Goal: Task Accomplishment & Management: Complete application form

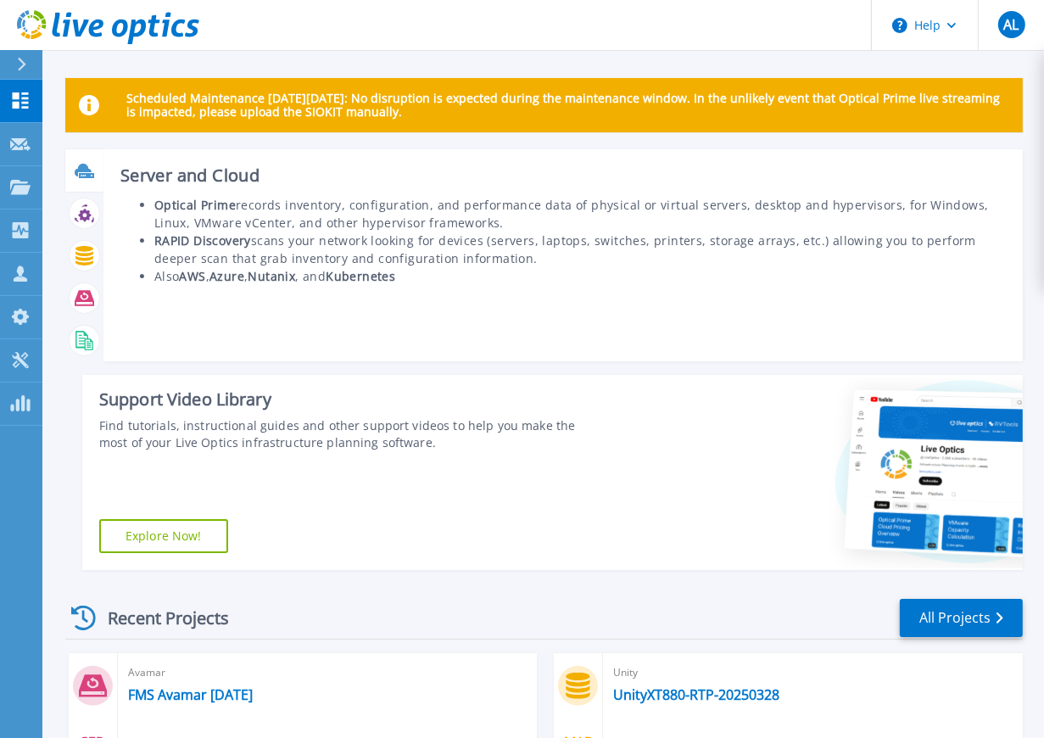
click at [77, 169] on icon at bounding box center [83, 169] width 17 height 13
click at [224, 206] on b "Optical Prime" at bounding box center [194, 205] width 81 height 16
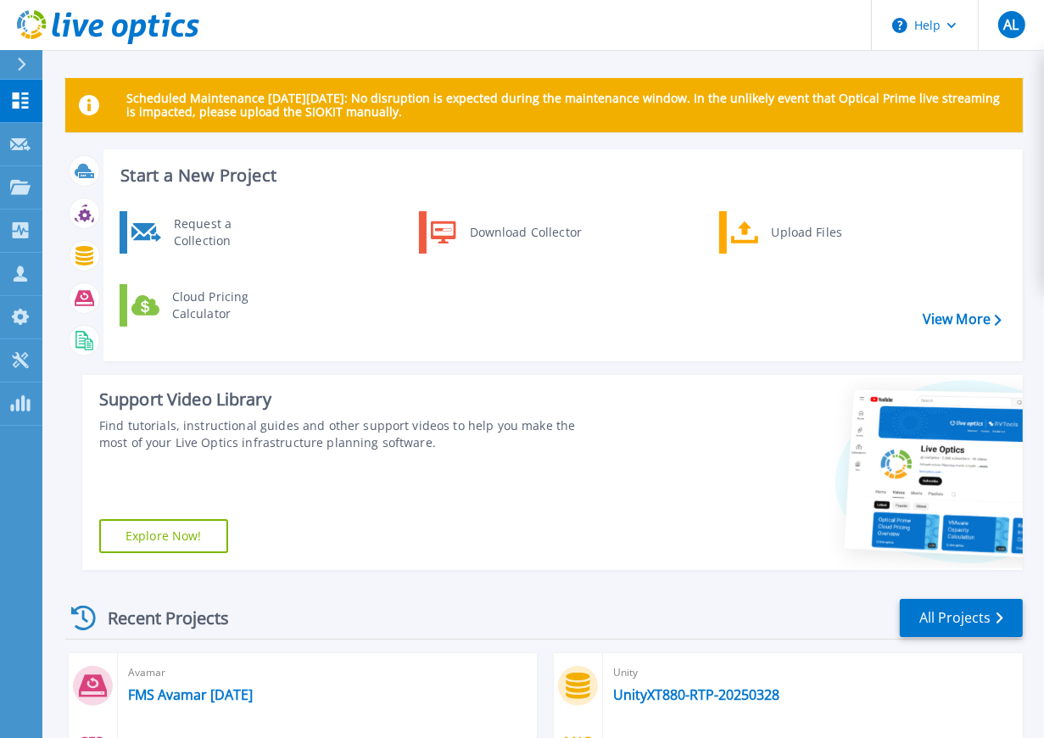
click at [194, 175] on h3 "Start a New Project" at bounding box center [560, 175] width 880 height 19
click at [224, 231] on div "Request a Collection" at bounding box center [227, 232] width 124 height 34
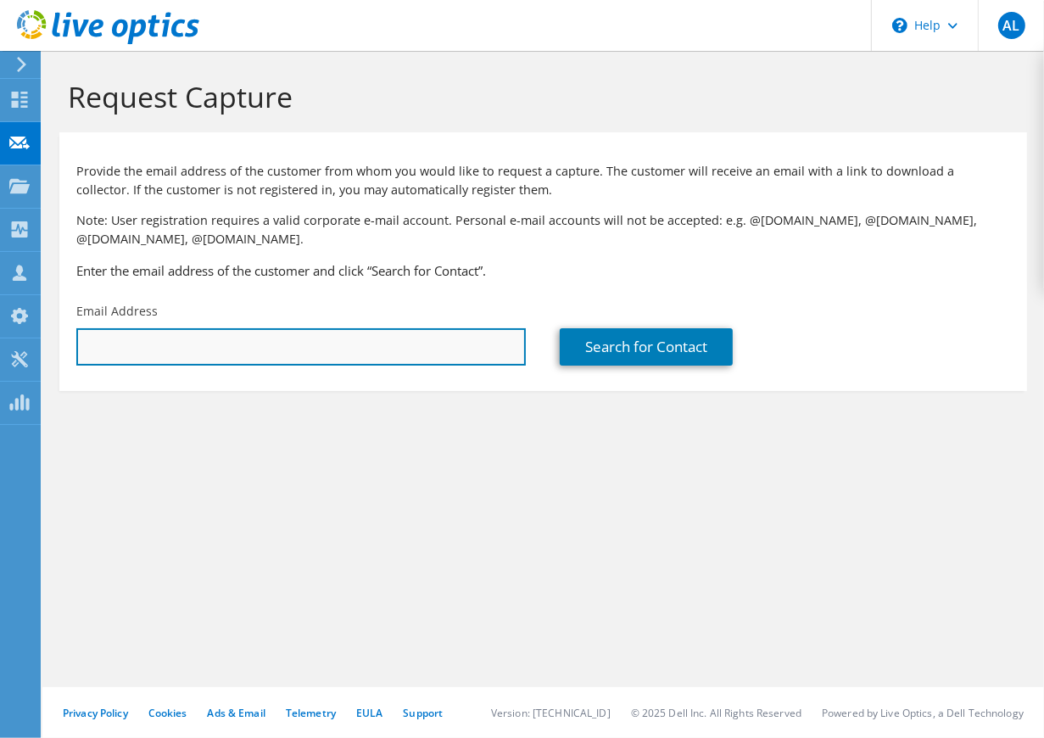
click at [244, 360] on input "text" at bounding box center [301, 346] width 450 height 37
type input "b"
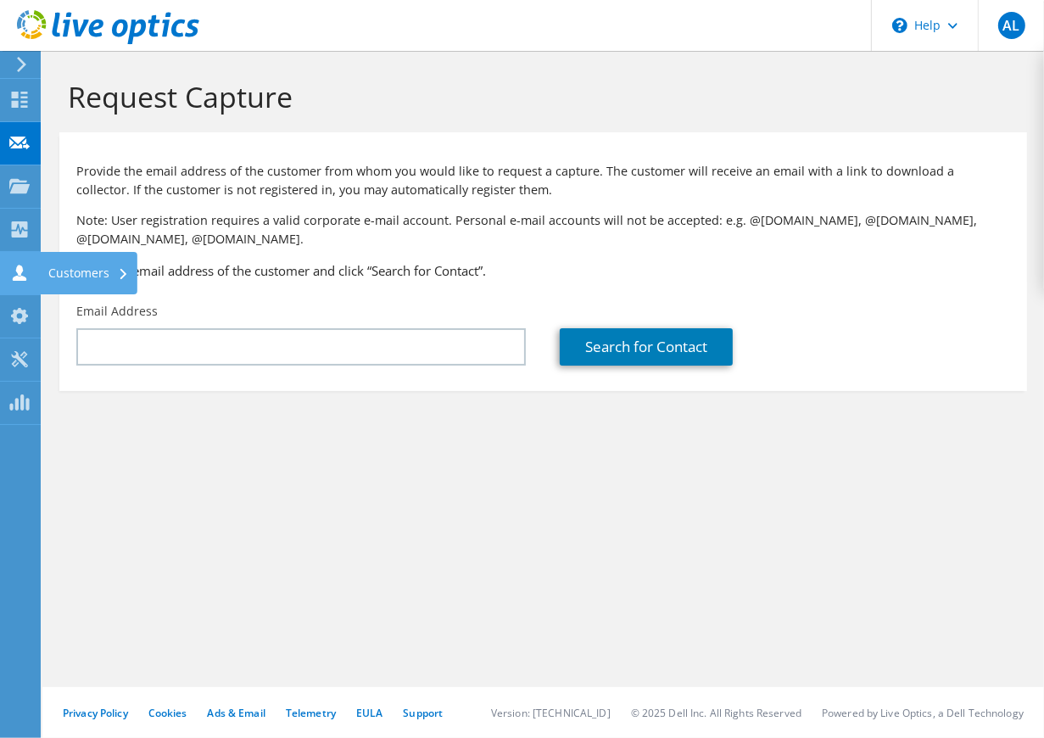
click at [62, 263] on div "Customers" at bounding box center [89, 273] width 98 height 42
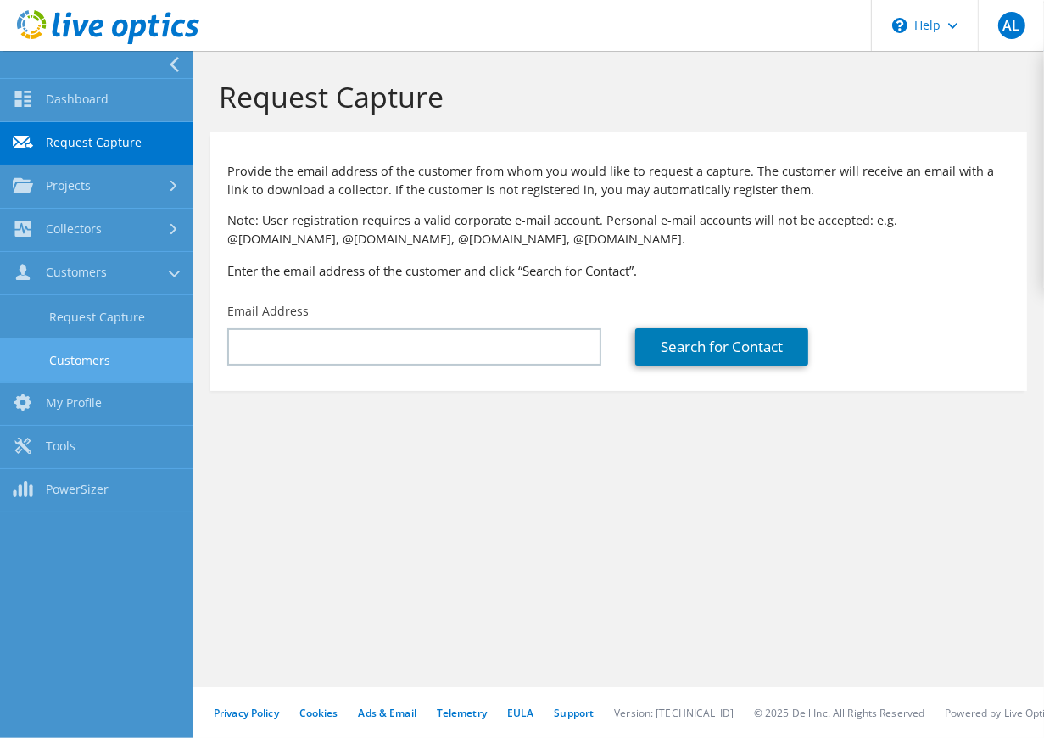
click at [88, 349] on link "Customers" at bounding box center [96, 359] width 193 height 43
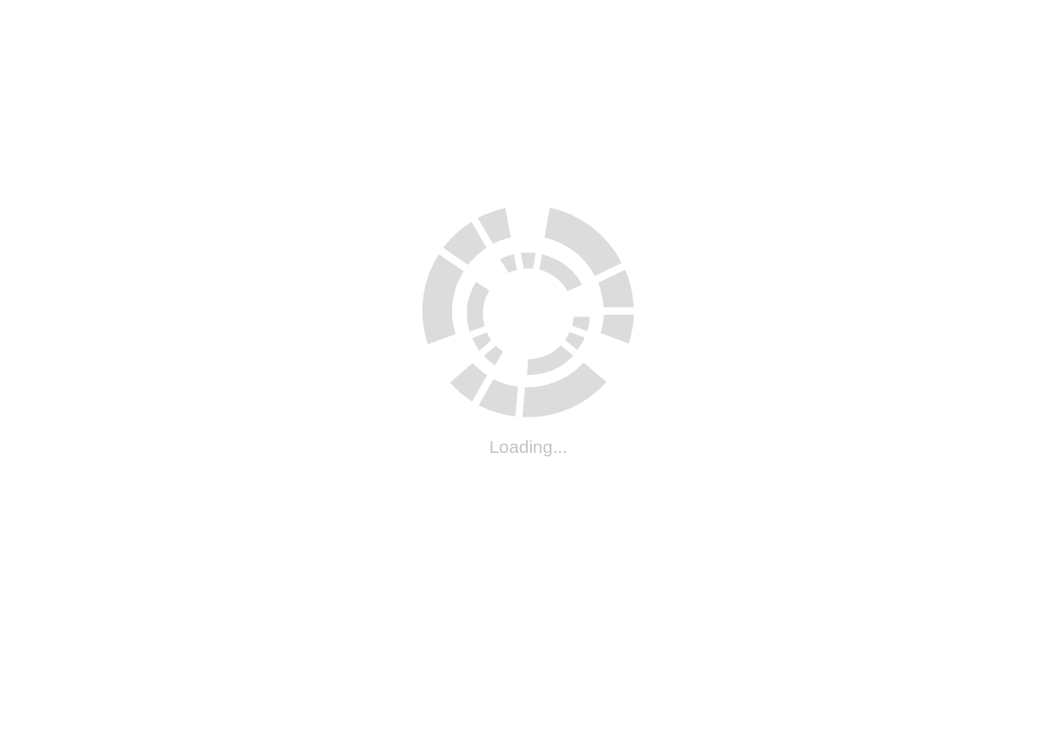
click at [298, 7] on html ".cls-1 { fill: #cecece; } .cls-1 { fill: #cecece; } Loading..." at bounding box center [528, 3] width 1057 height 7
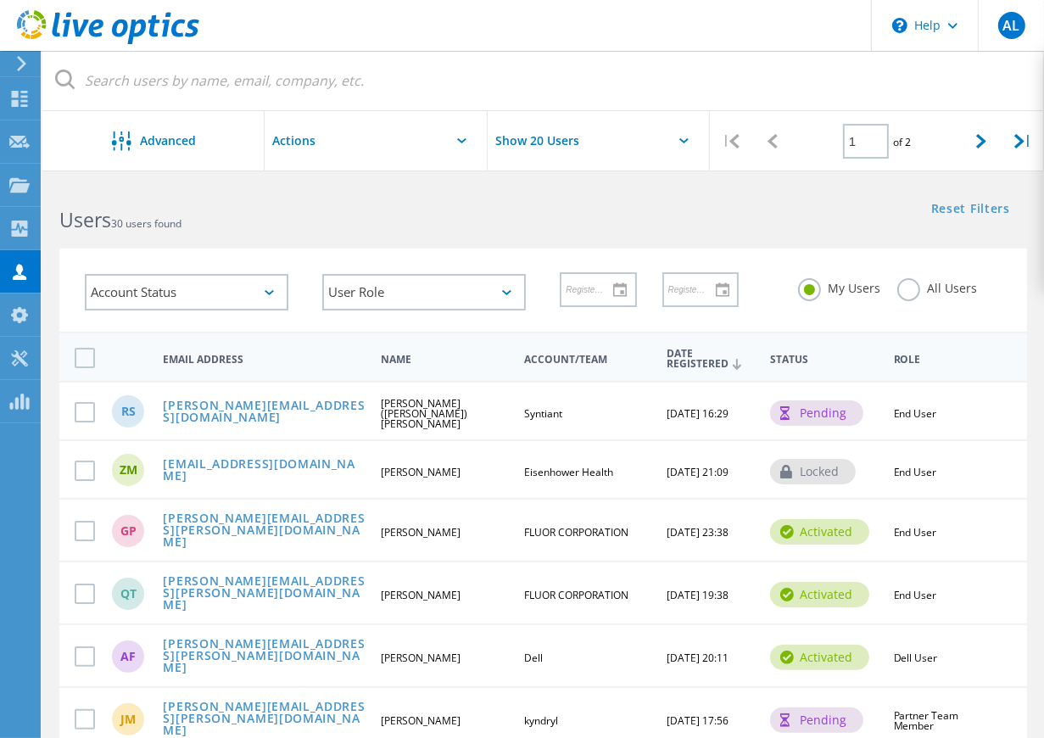
click at [362, 137] on input "text" at bounding box center [350, 140] width 170 height 59
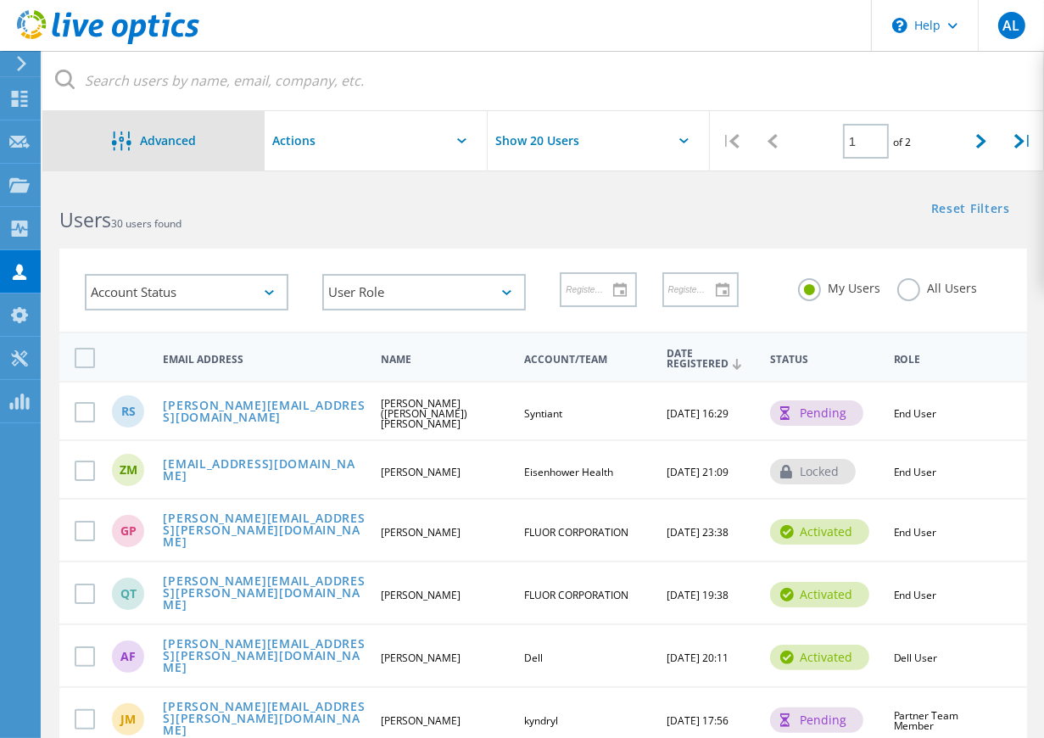
click at [116, 131] on icon at bounding box center [122, 141] width 20 height 20
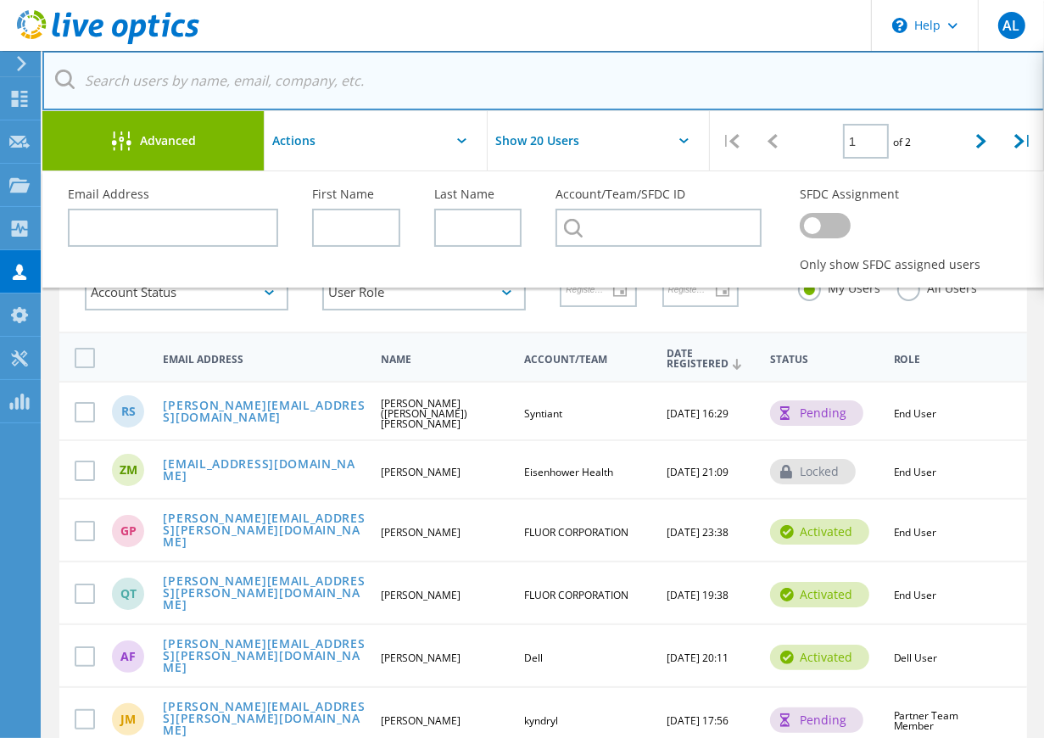
click at [536, 64] on input "text" at bounding box center [543, 80] width 1003 height 59
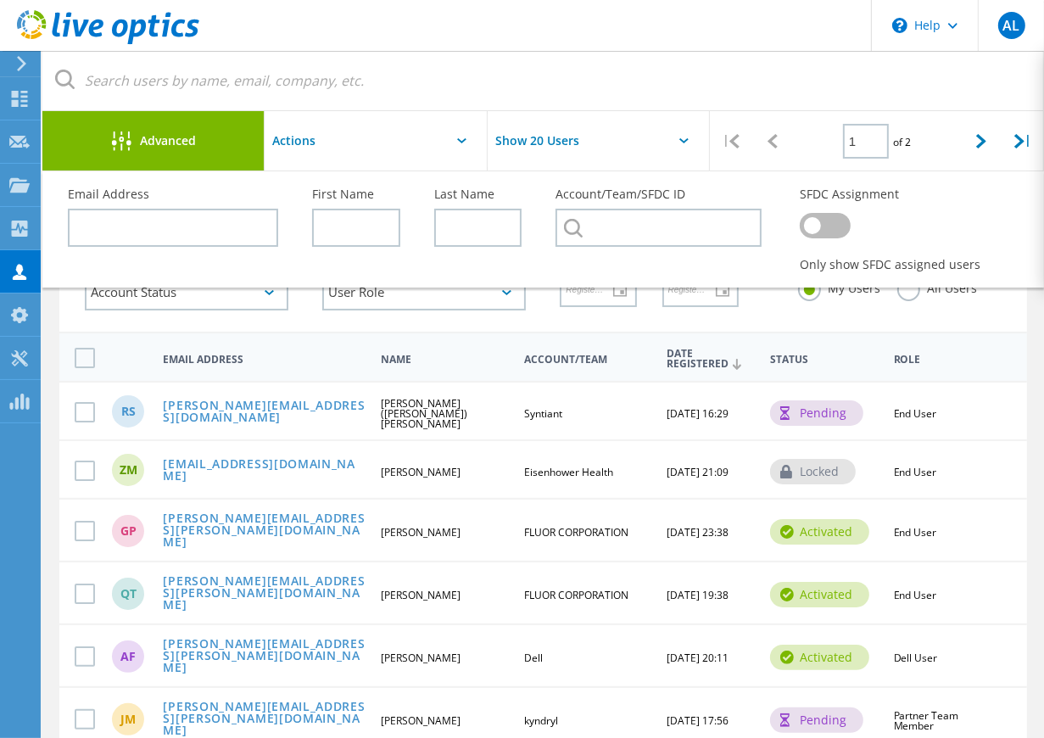
click at [20, 270] on use at bounding box center [20, 272] width 14 height 16
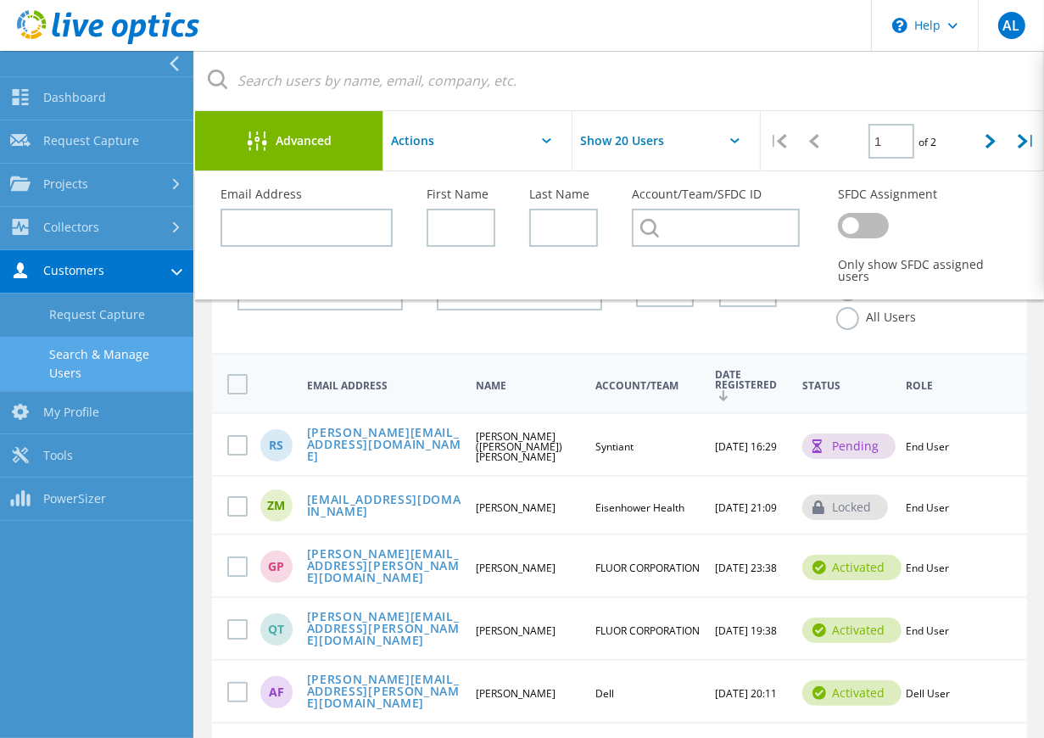
click at [83, 352] on link "Search & Manage Users" at bounding box center [96, 364] width 193 height 54
click at [107, 361] on link "Search & Manage Users" at bounding box center [96, 364] width 193 height 54
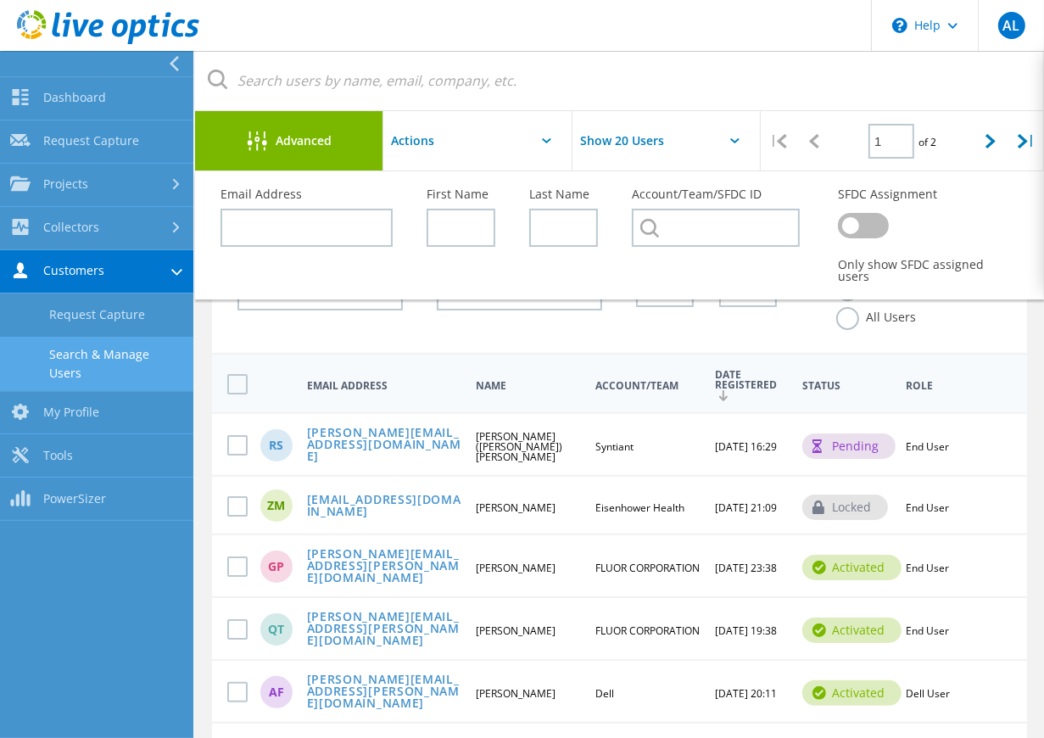
click at [17, 604] on nav "Dashboard Dashboard Request Capture Request Capture Projects Search Projects Up…" at bounding box center [96, 394] width 193 height 687
click at [248, 320] on div "Account Status Activated Pending Activation Pending Password Reset Activated No…" at bounding box center [320, 292] width 199 height 70
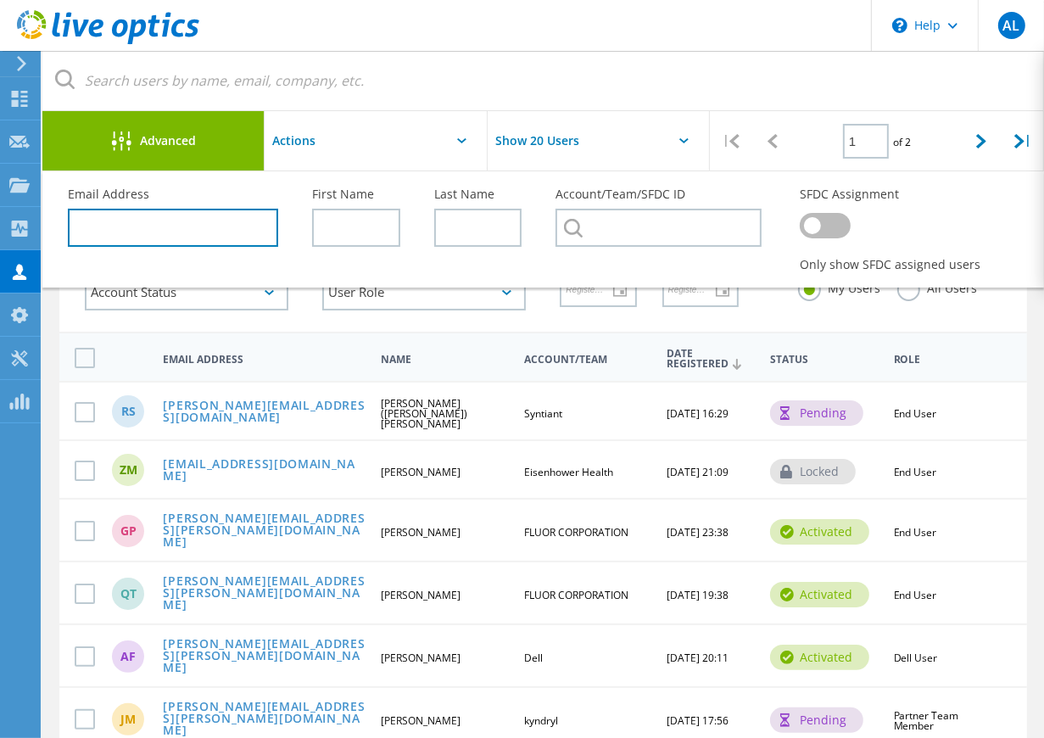
click at [127, 227] on input "text" at bounding box center [173, 228] width 210 height 38
click at [133, 221] on input "text" at bounding box center [173, 228] width 210 height 38
paste input "[PERSON_NAME][EMAIL_ADDRESS][PERSON_NAME][DOMAIN_NAME]"
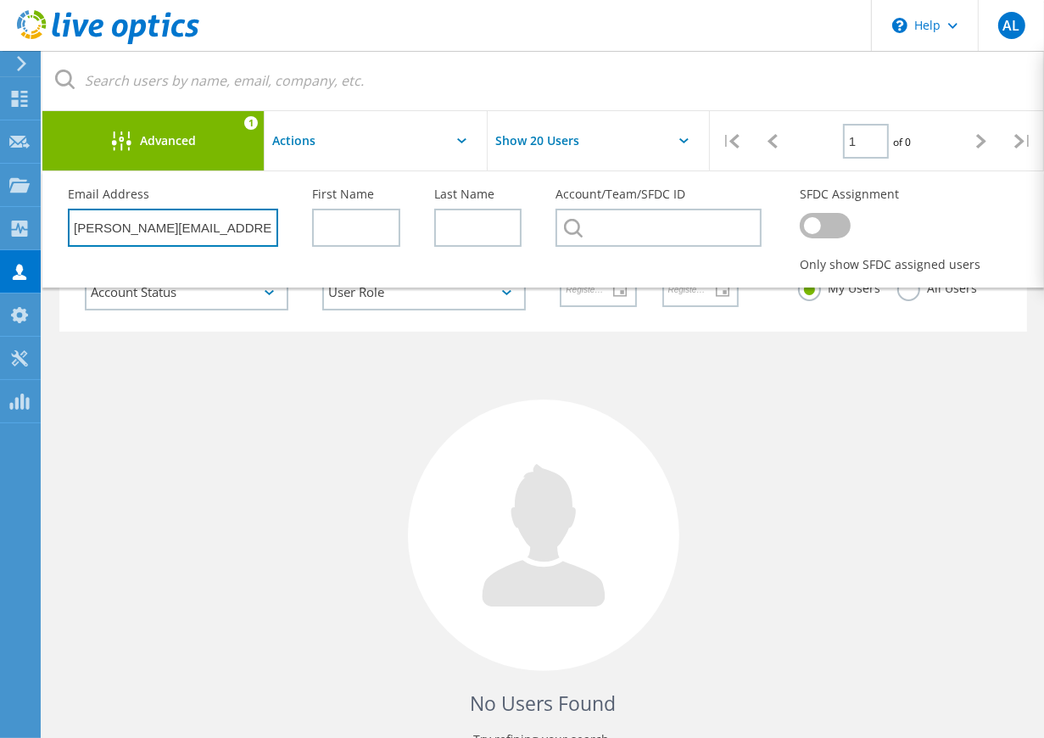
type input "[PERSON_NAME][EMAIL_ADDRESS][PERSON_NAME][DOMAIN_NAME]"
click at [362, 212] on input "text" at bounding box center [356, 228] width 88 height 38
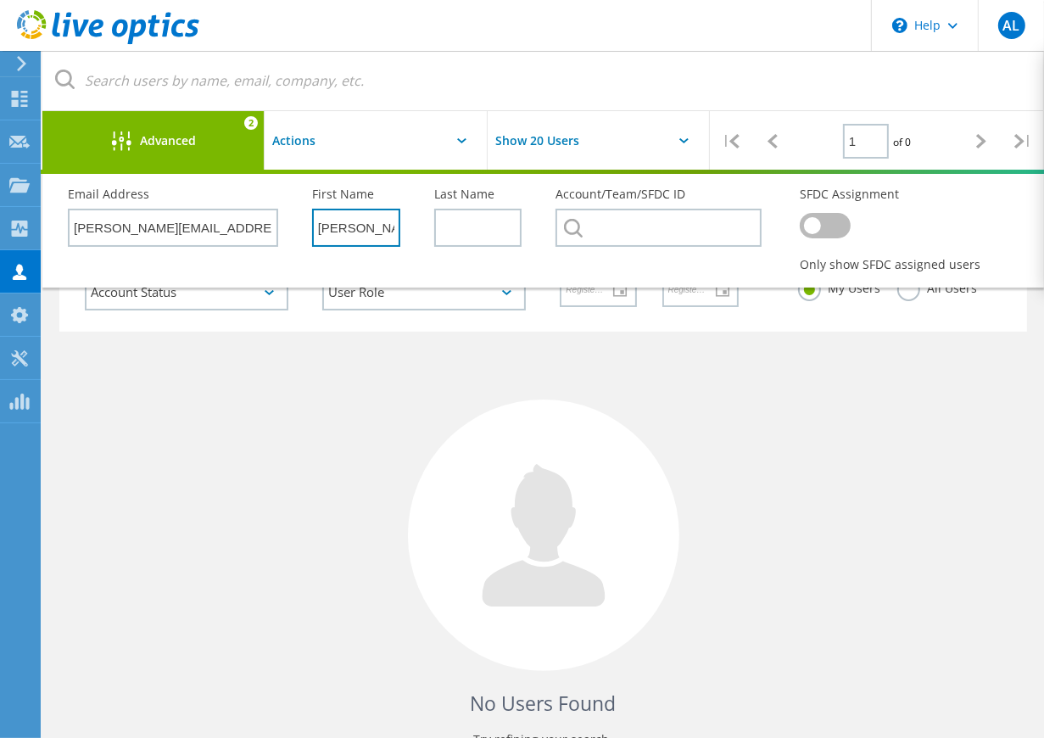
type input "Jon"
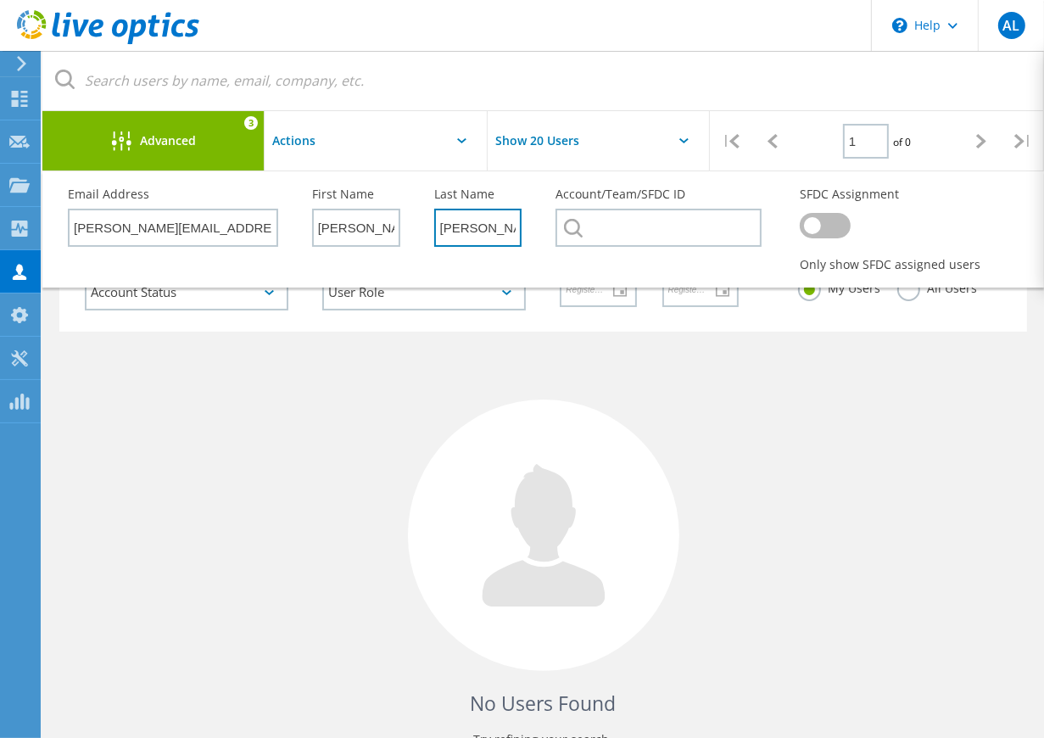
type input "Smith"
click at [692, 215] on input "text" at bounding box center [659, 228] width 206 height 38
click at [64, 227] on div "Collectors" at bounding box center [85, 228] width 75 height 12
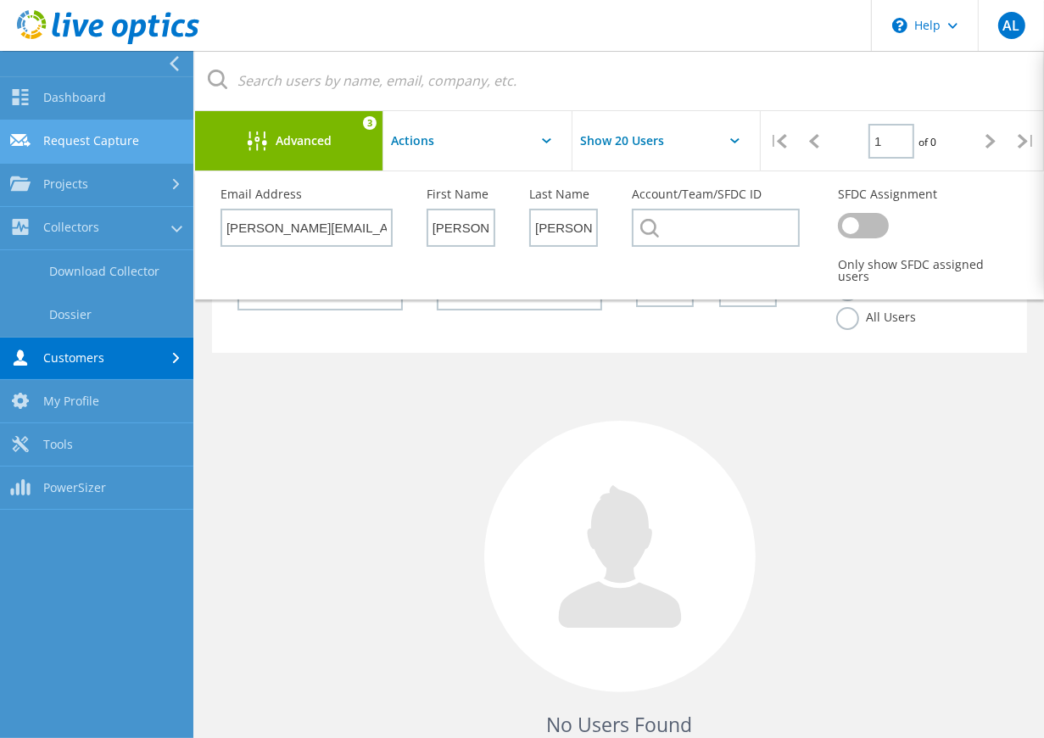
click at [75, 148] on link "Request Capture" at bounding box center [96, 141] width 193 height 43
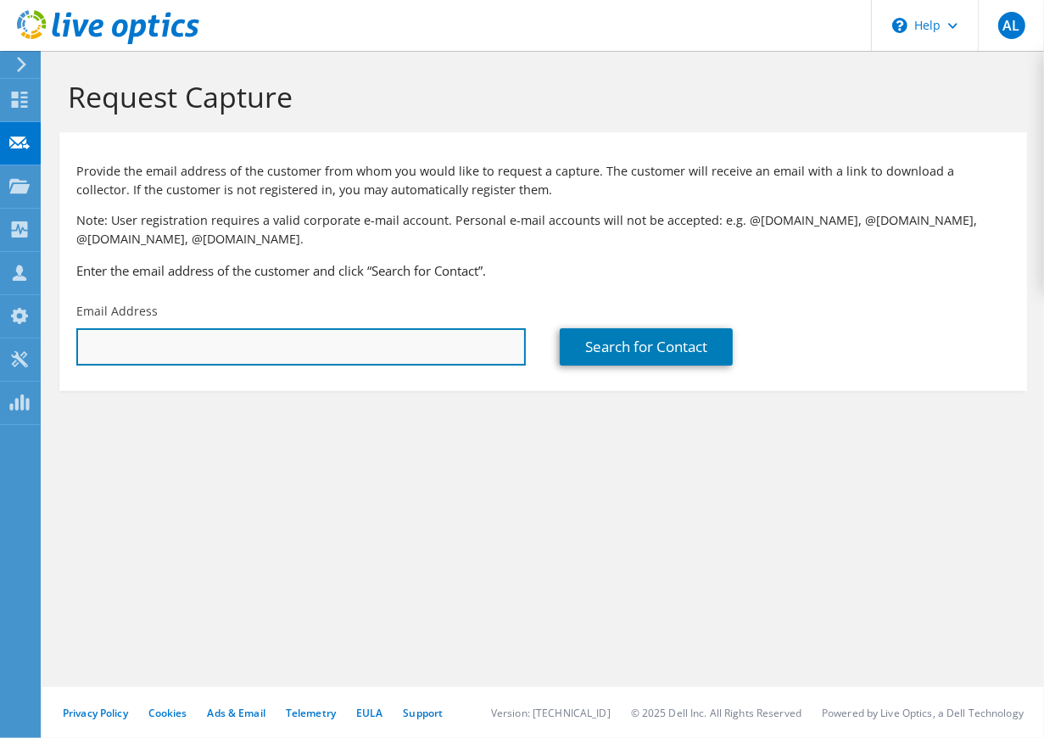
click at [239, 349] on input "text" at bounding box center [301, 346] width 450 height 37
paste input "jon.smith@millrockpkg.com"
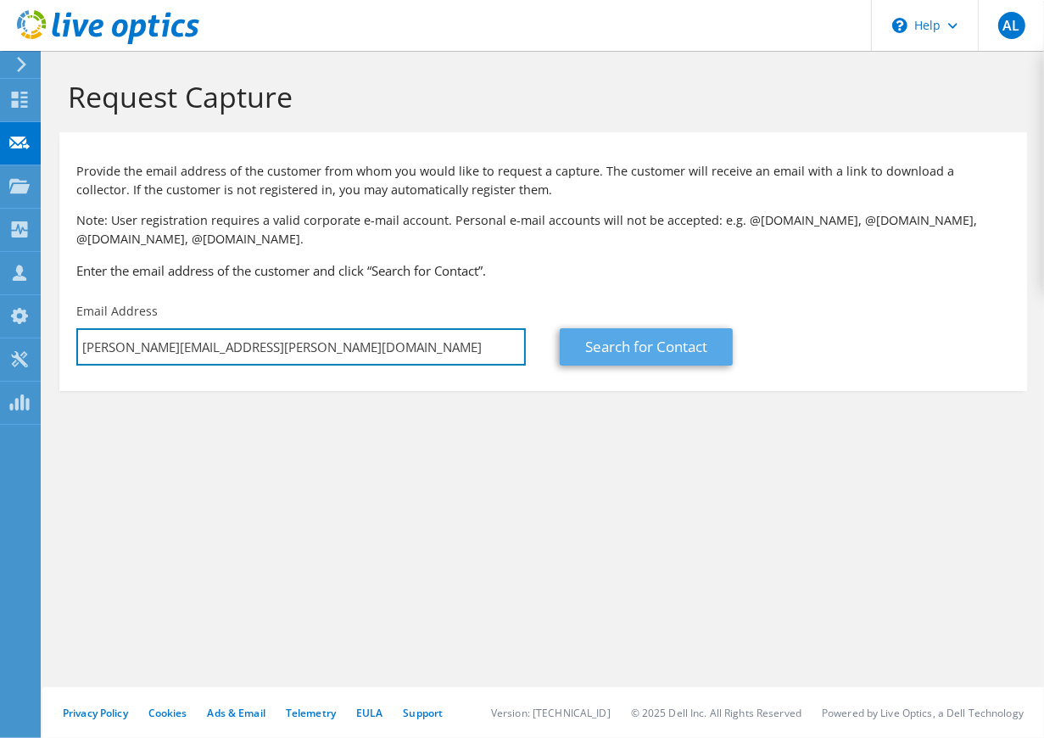
type input "jon.smith@millrockpkg.com"
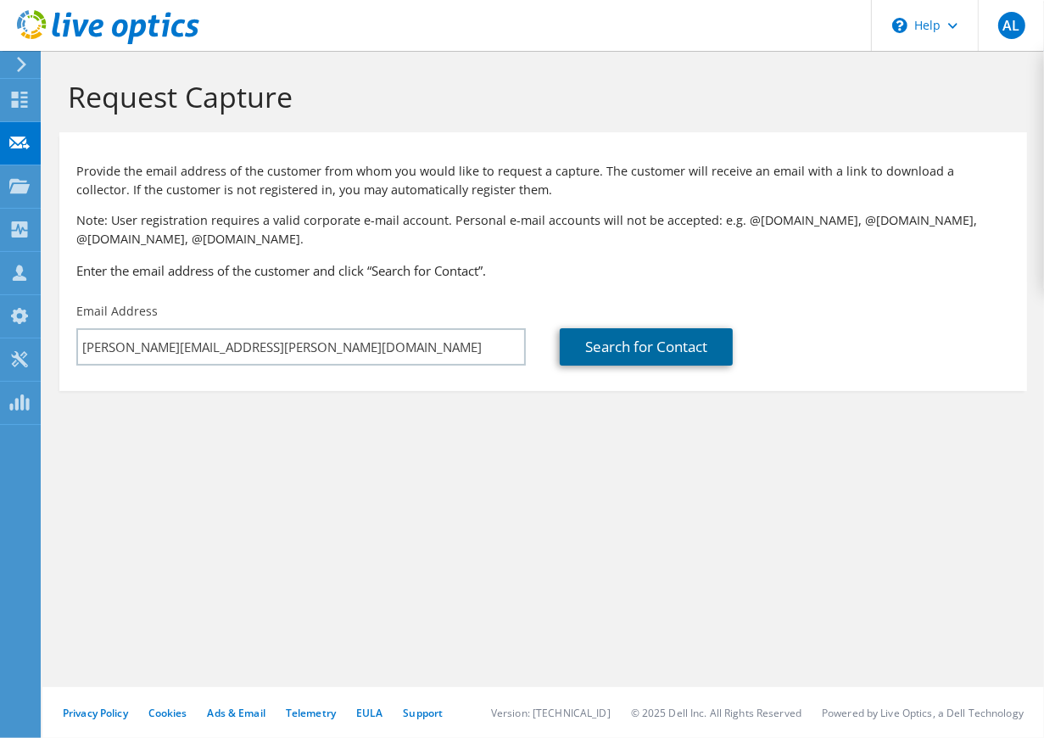
click at [607, 352] on link "Search for Contact" at bounding box center [646, 346] width 173 height 37
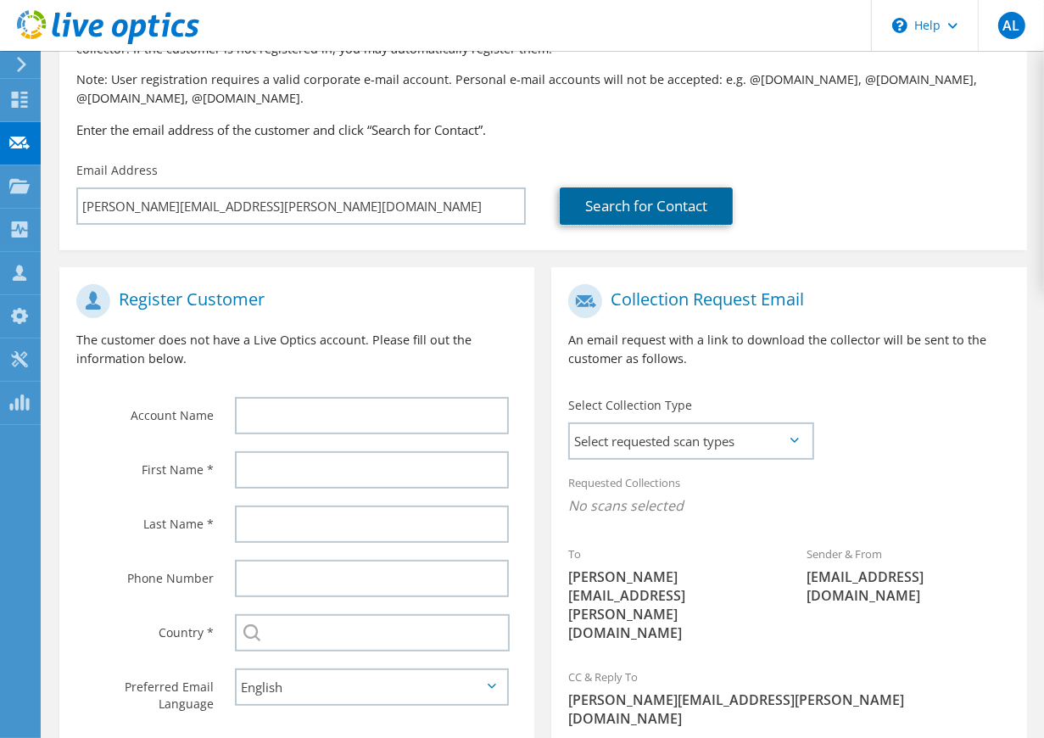
scroll to position [247, 0]
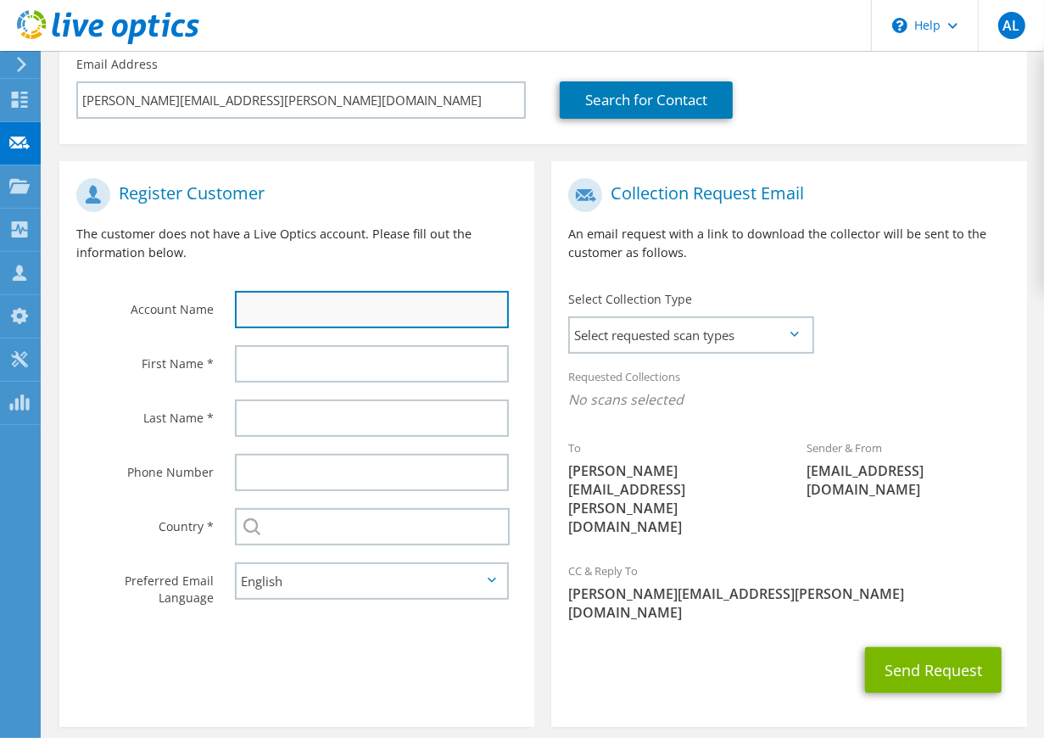
click at [282, 305] on input "text" at bounding box center [372, 309] width 275 height 37
click at [280, 305] on input "text" at bounding box center [372, 309] width 275 height 37
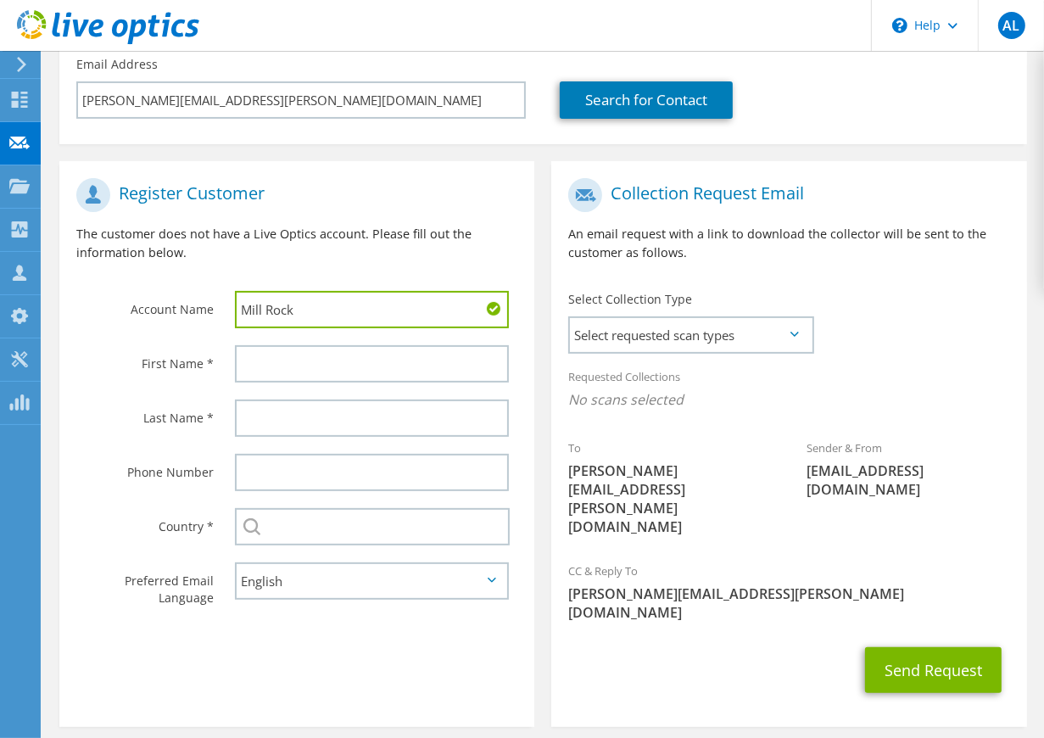
type input "Mill Rock"
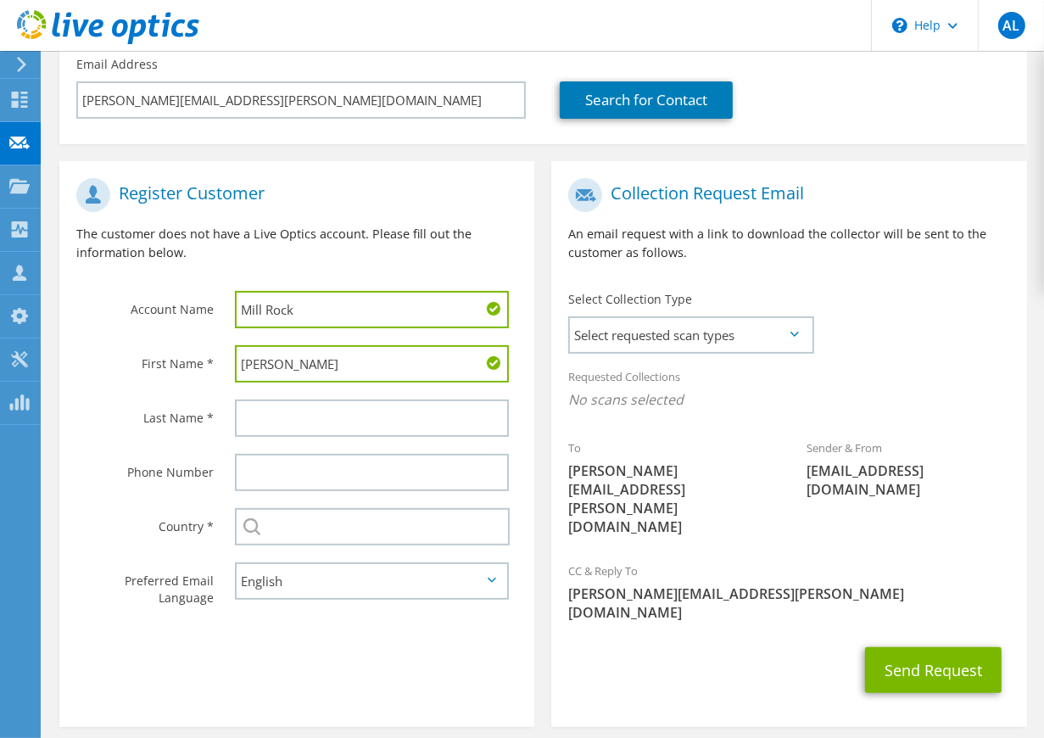
type input "Jon"
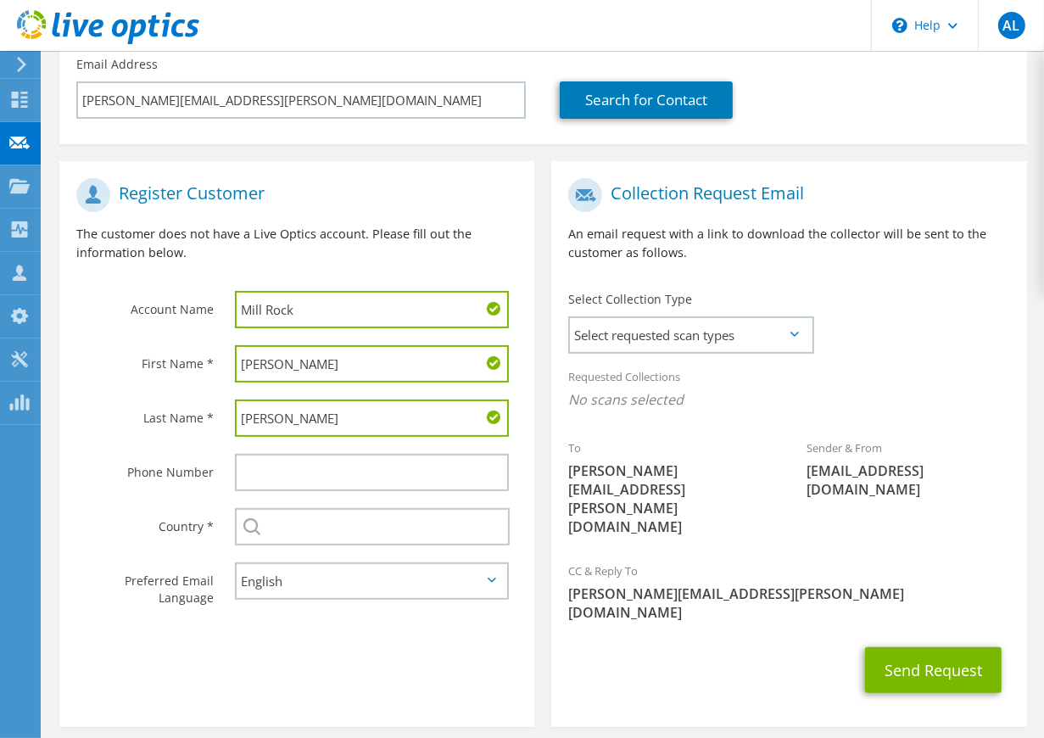
type input "Smith"
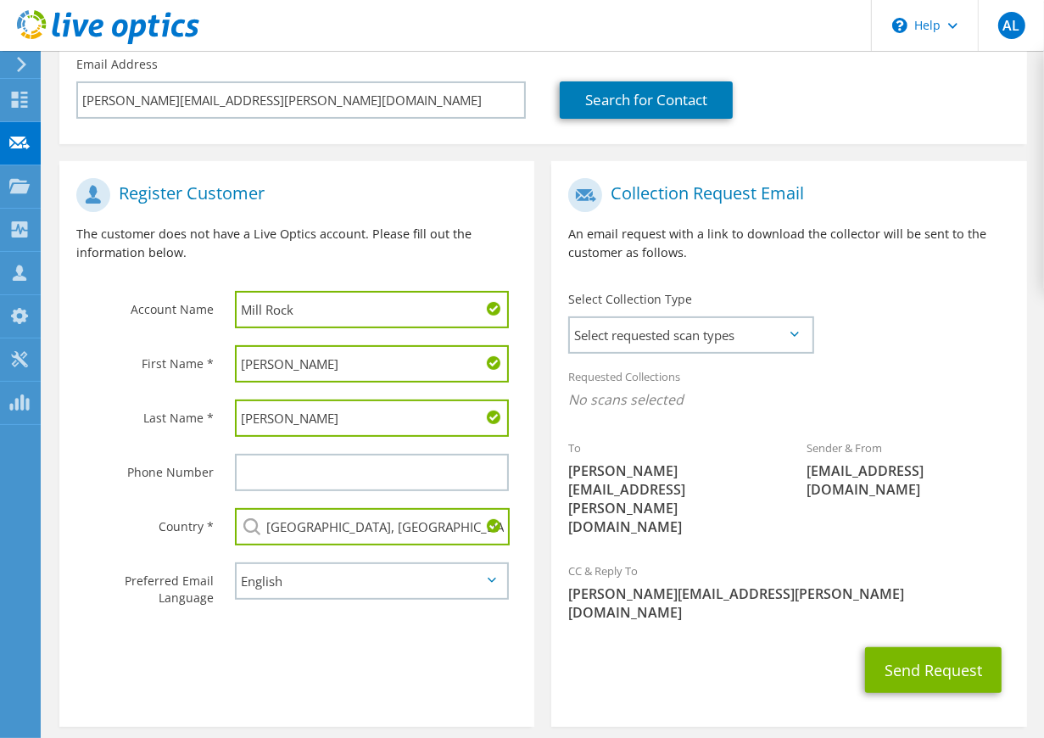
type input "[GEOGRAPHIC_DATA]"
type input "7147258741"
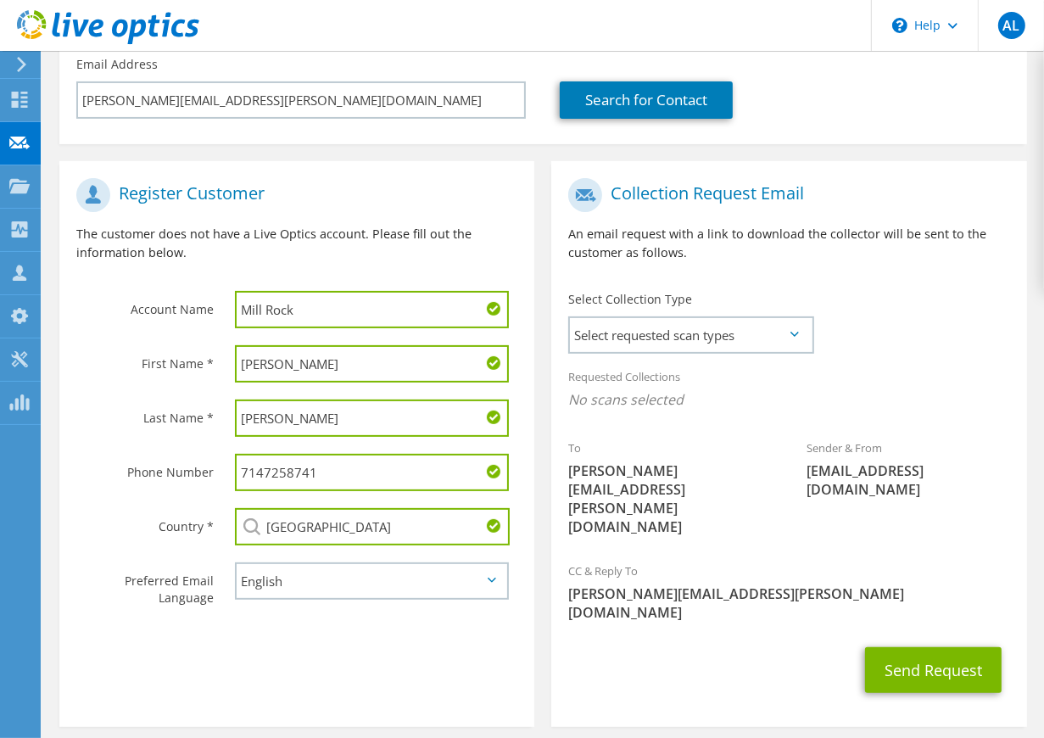
click at [794, 332] on icon at bounding box center [794, 334] width 8 height 5
click at [802, 339] on span "Select requested scan types" at bounding box center [690, 335] width 241 height 34
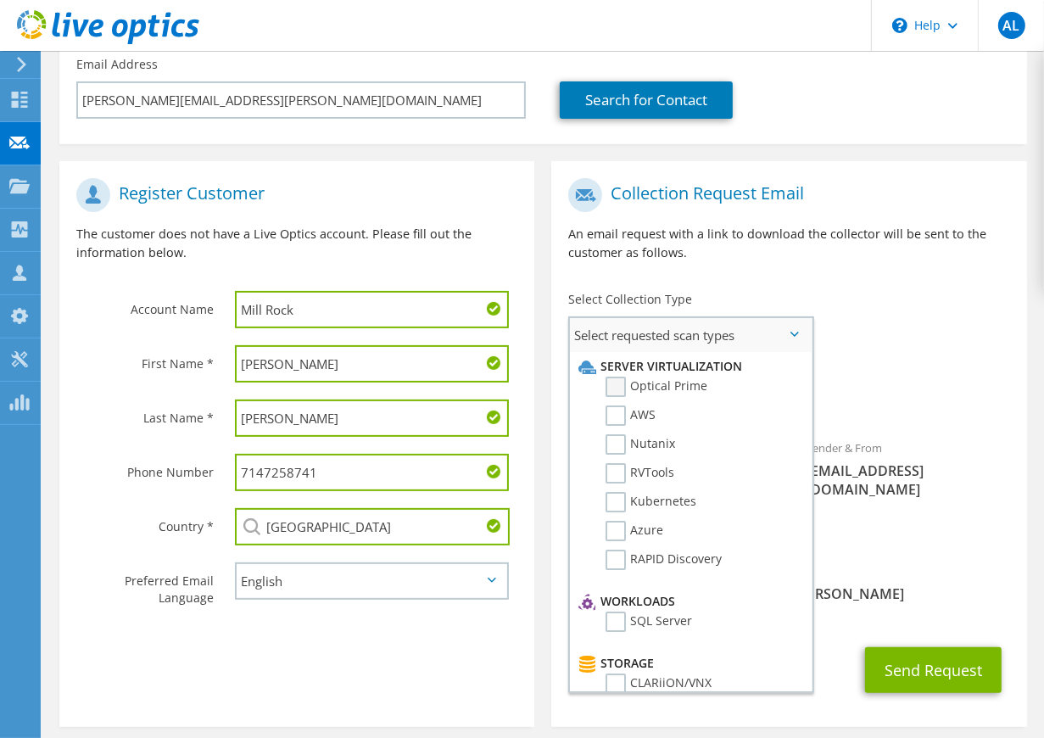
click at [615, 389] on label "Optical Prime" at bounding box center [657, 387] width 102 height 20
click at [0, 0] on input "Optical Prime" at bounding box center [0, 0] width 0 height 0
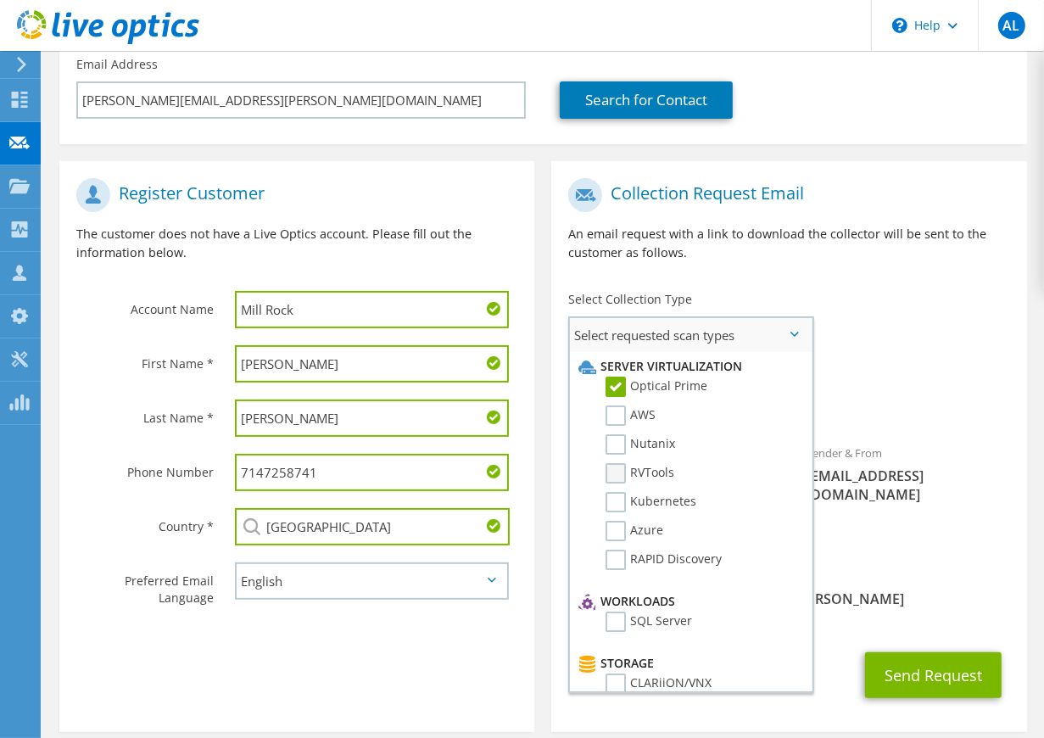
click at [619, 472] on label "RVTools" at bounding box center [640, 473] width 69 height 20
click at [0, 0] on input "RVTools" at bounding box center [0, 0] width 0 height 0
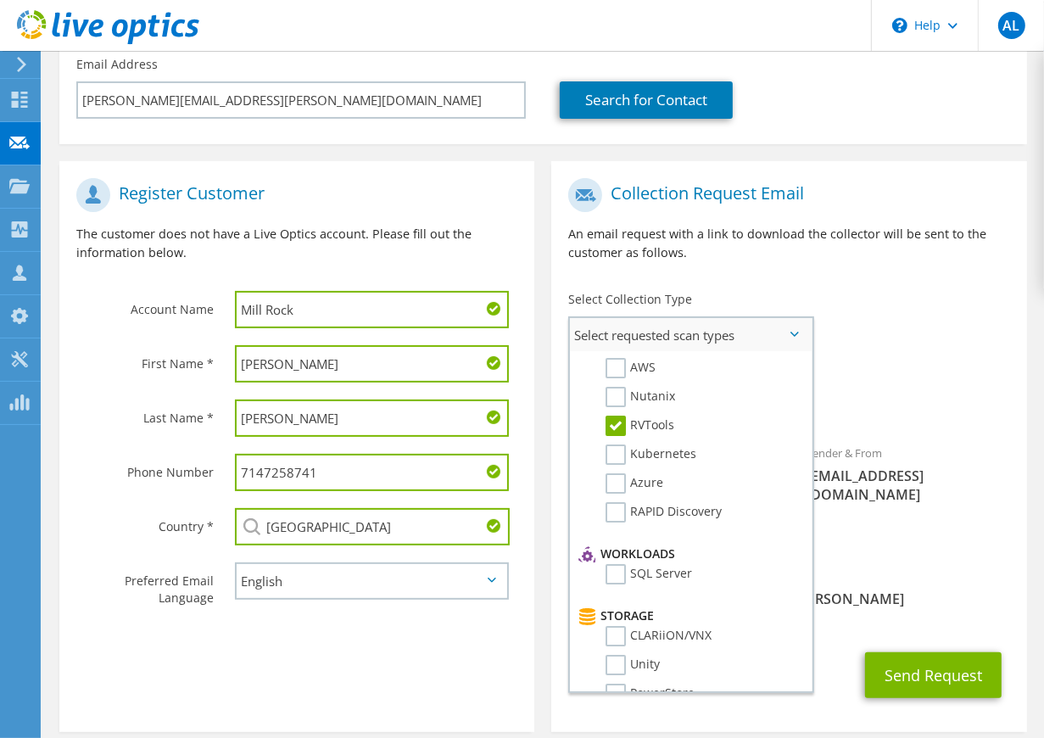
scroll to position [0, 0]
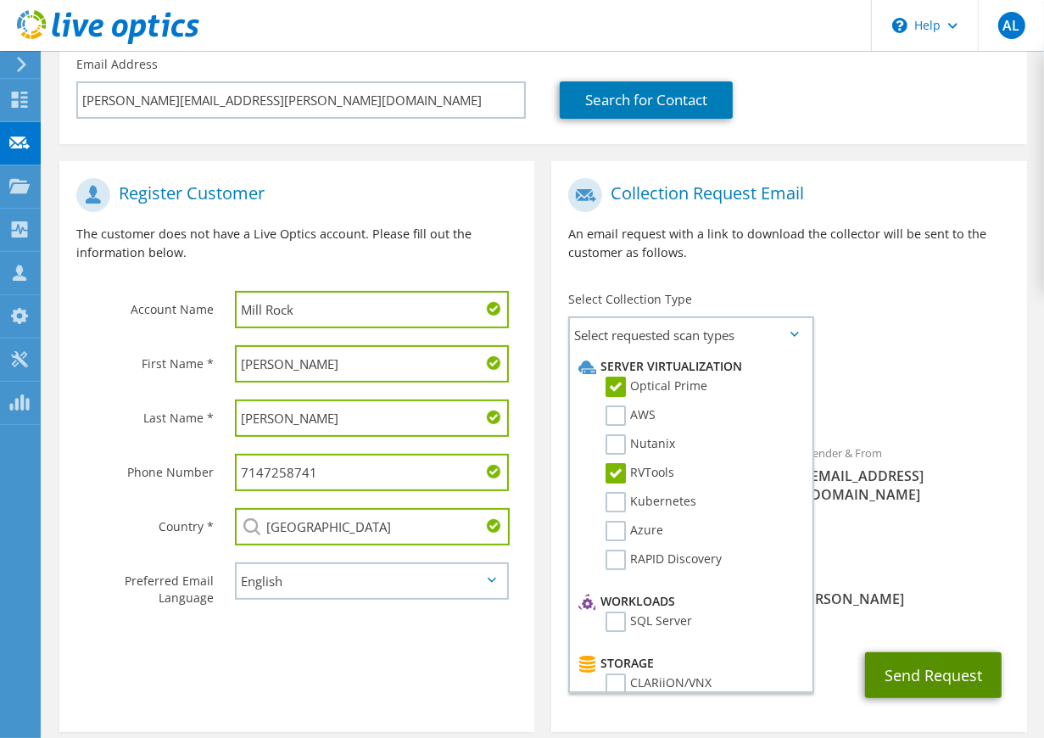
click at [913, 652] on button "Send Request" at bounding box center [933, 675] width 137 height 46
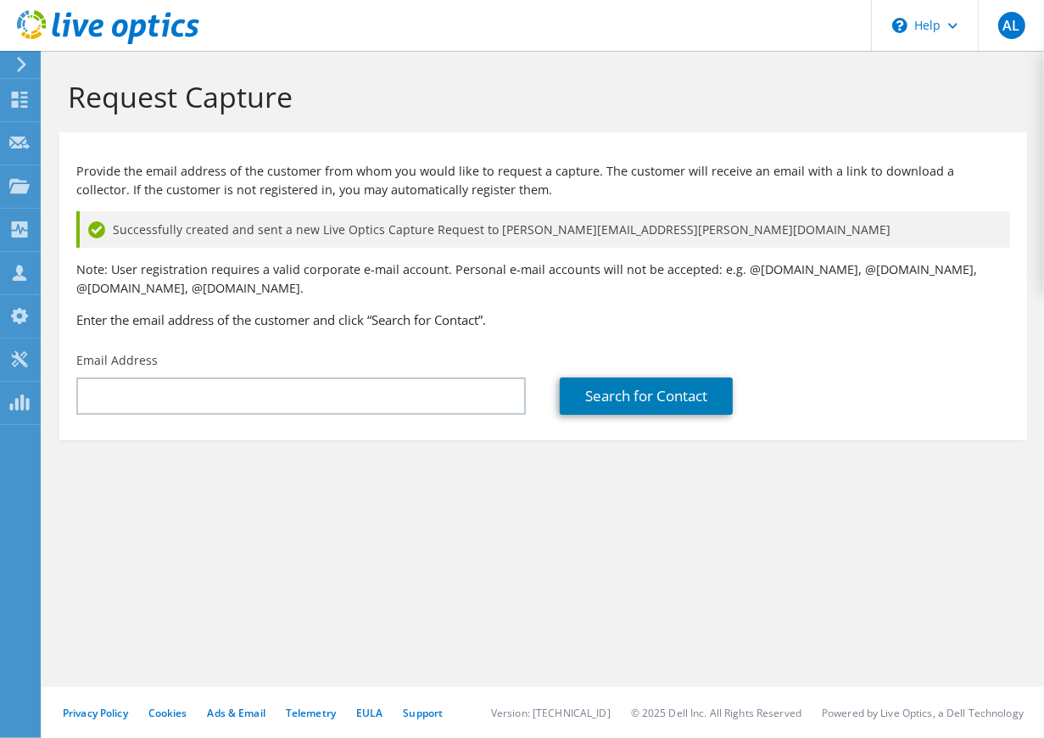
click at [332, 137] on section "Provide the email address of the customer from whom you would like to request a…" at bounding box center [543, 286] width 968 height 308
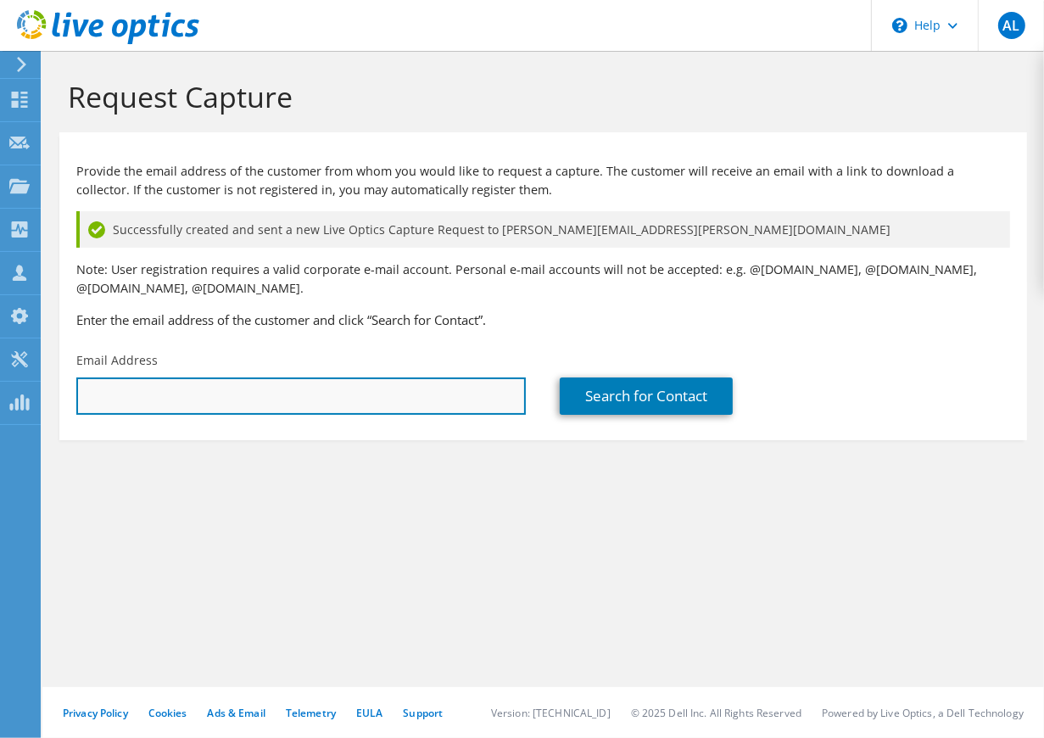
click at [209, 390] on input "text" at bounding box center [301, 395] width 450 height 37
paste input "[PERSON_NAME][EMAIL_ADDRESS][PERSON_NAME][DOMAIN_NAME]"
click at [137, 391] on input "[PERSON_NAME][EMAIL_ADDRESS][PERSON_NAME][DOMAIN_NAME]" at bounding box center [301, 395] width 450 height 37
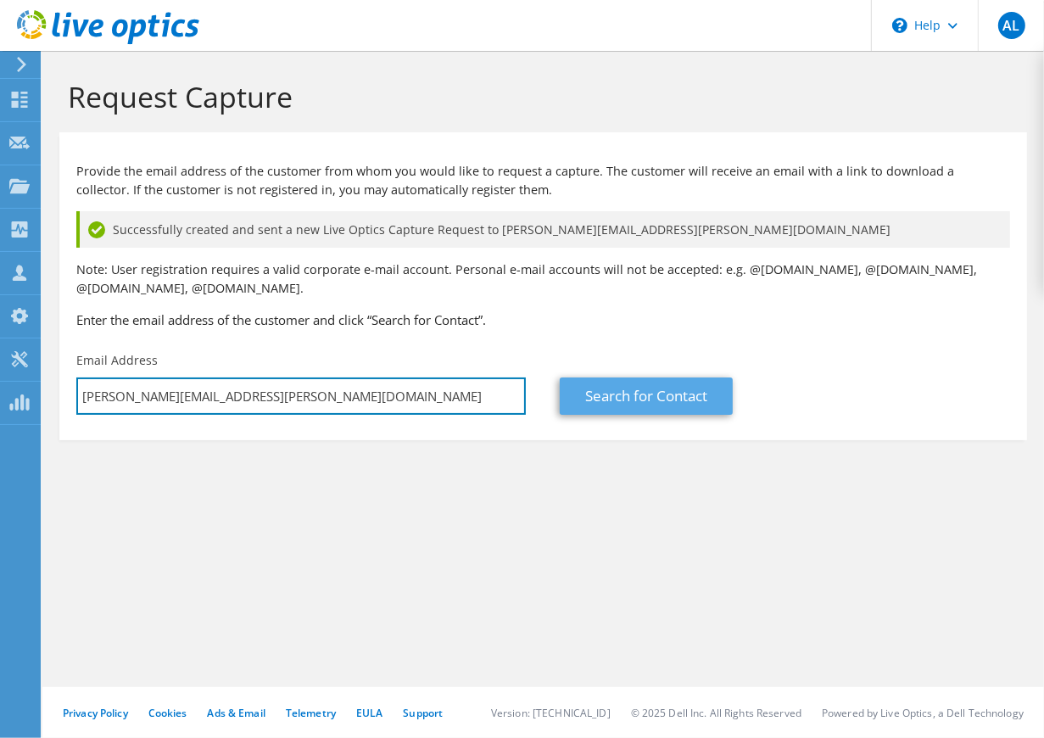
type input "[PERSON_NAME][EMAIL_ADDRESS][PERSON_NAME][DOMAIN_NAME]"
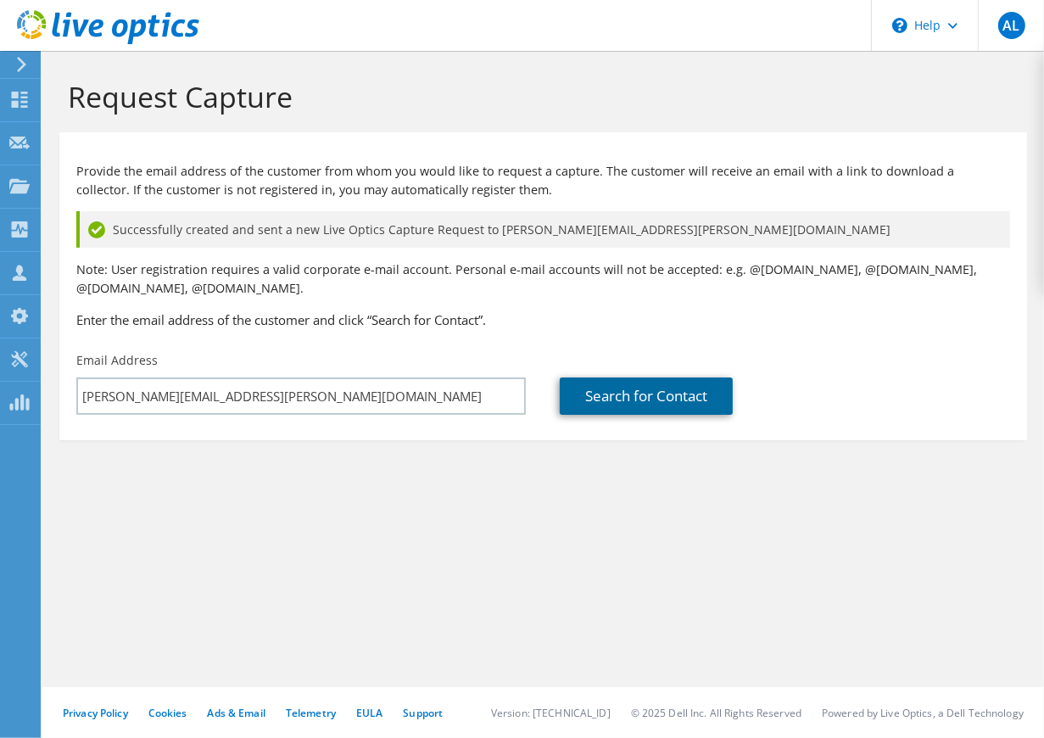
click at [651, 402] on link "Search for Contact" at bounding box center [646, 395] width 173 height 37
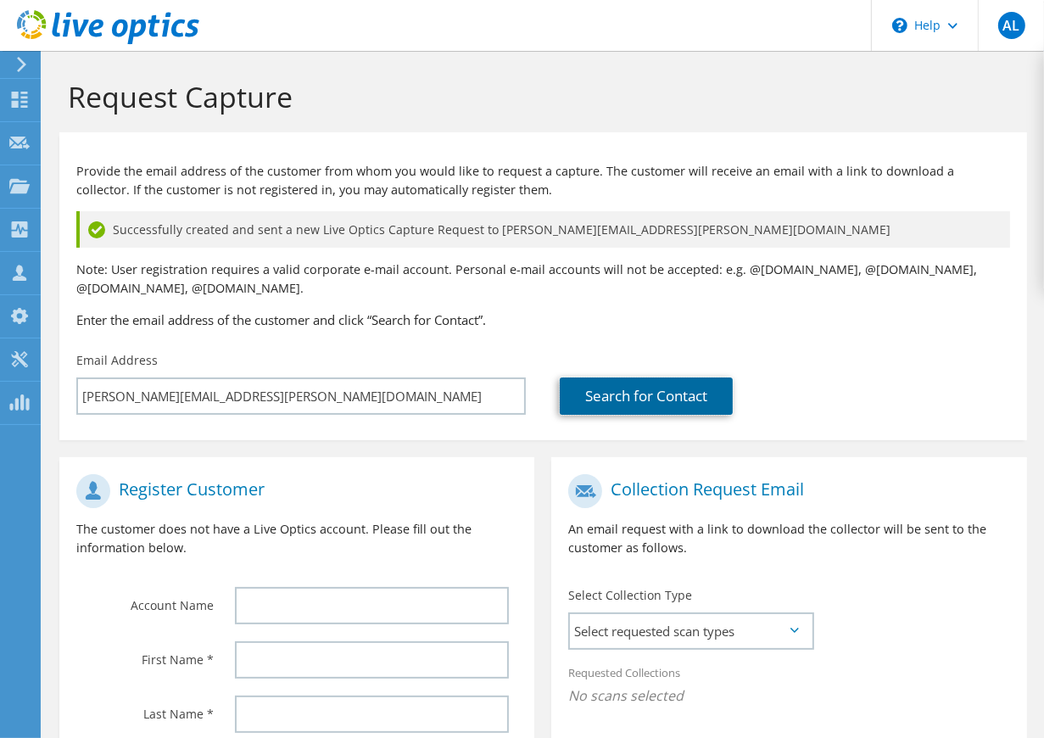
scroll to position [282, 0]
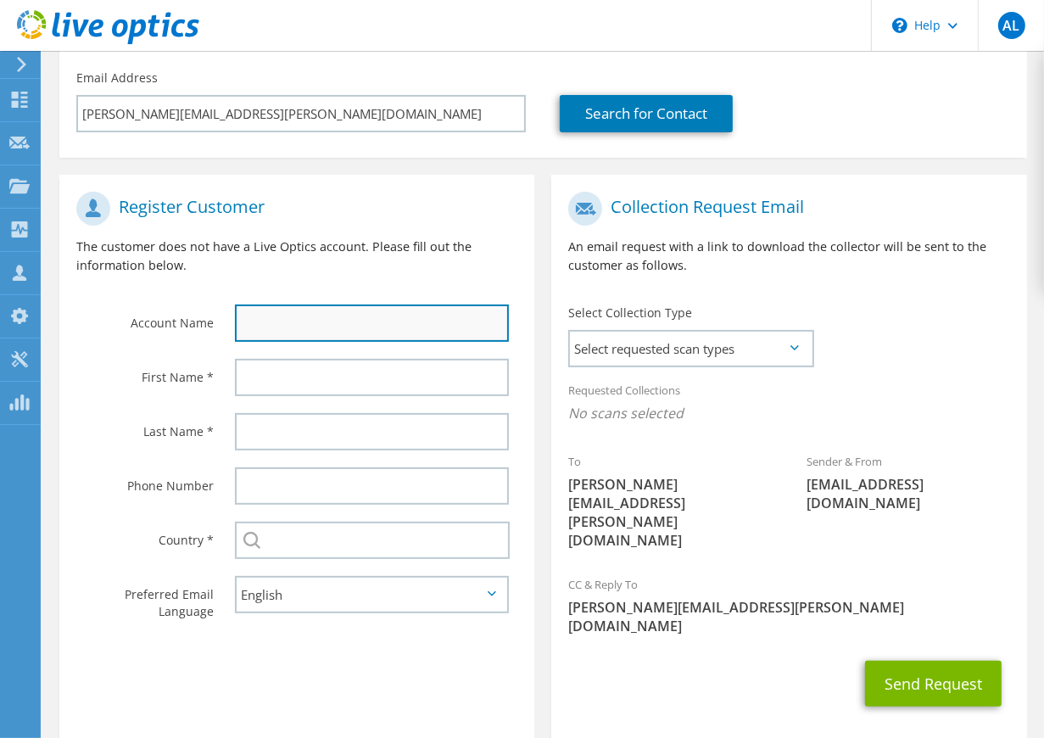
click at [271, 317] on input "text" at bounding box center [372, 322] width 275 height 37
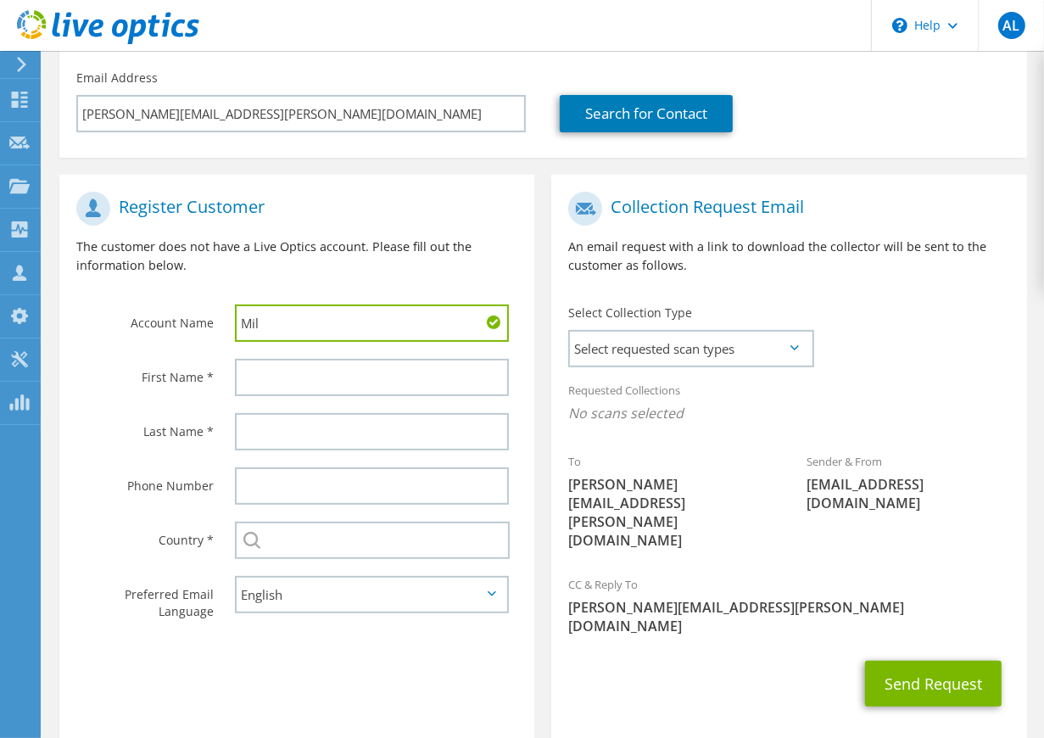
type input "Mill Rock"
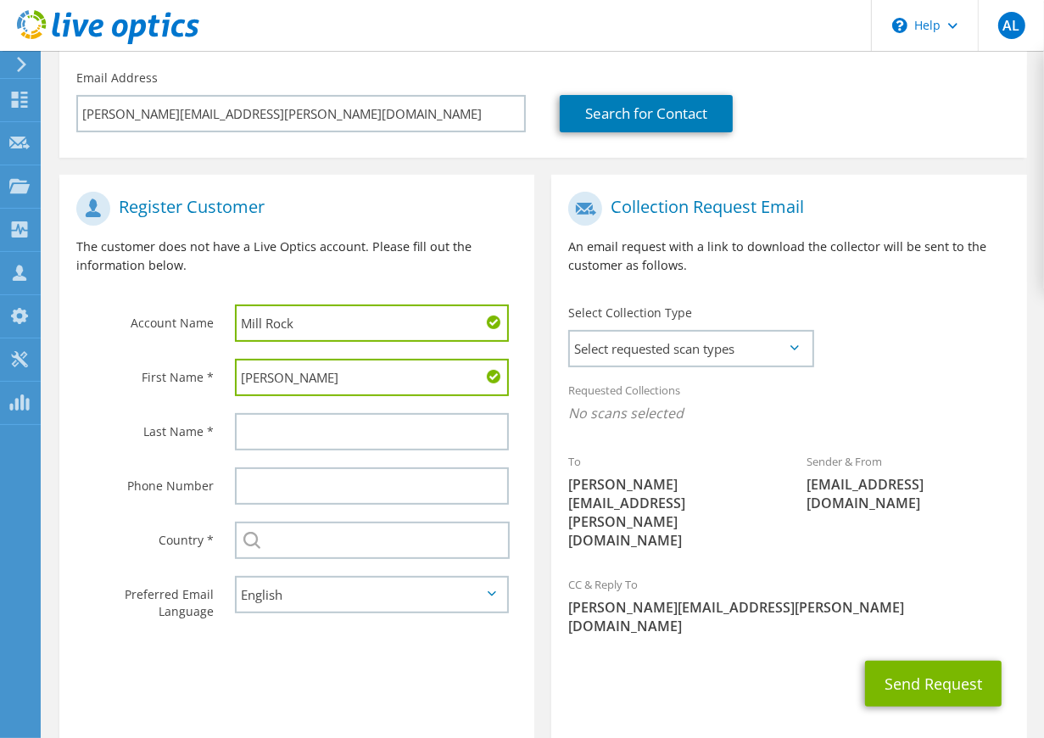
type input "[PERSON_NAME]"
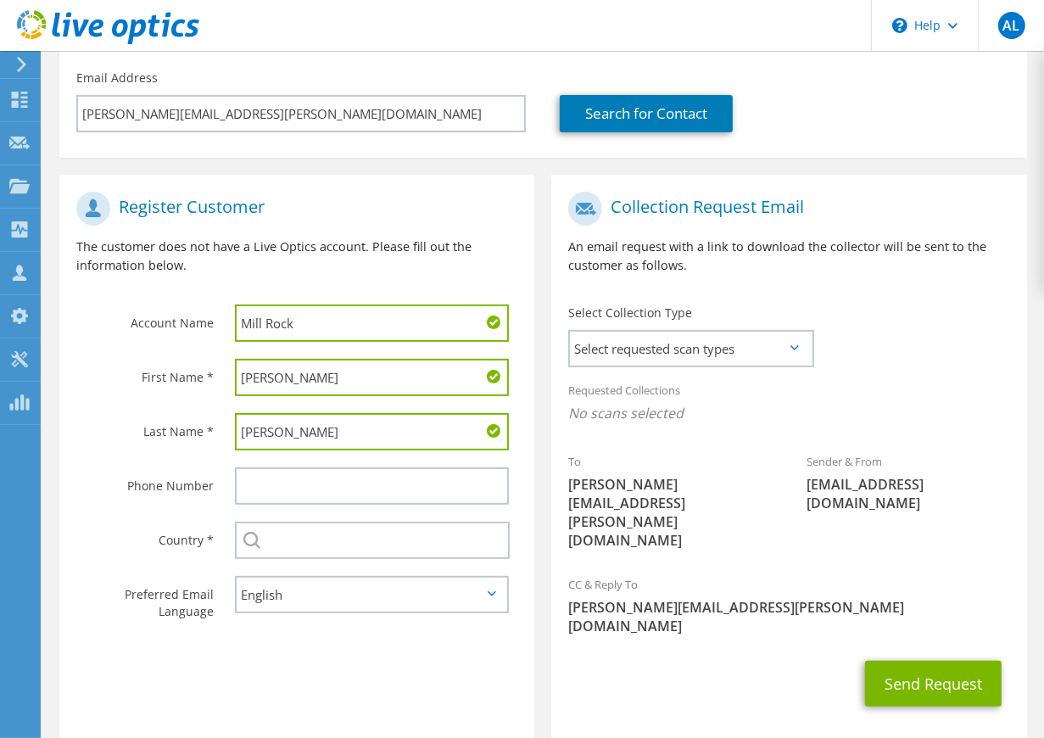
type input "[PERSON_NAME]"
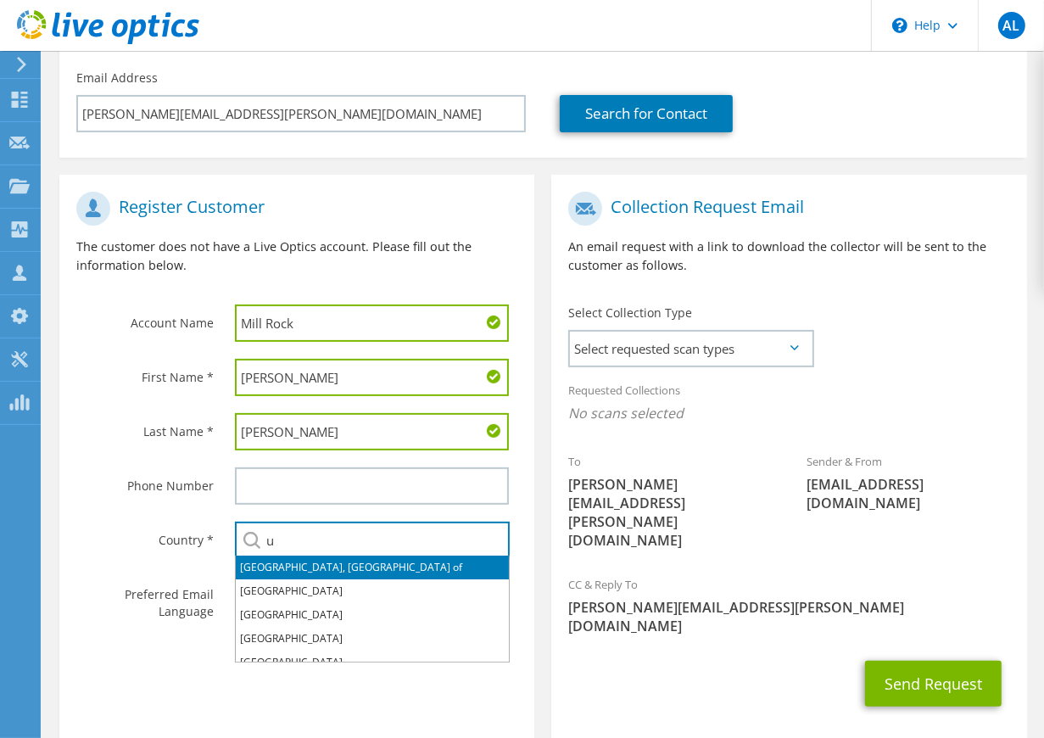
type input "[GEOGRAPHIC_DATA]"
type input "7147258741"
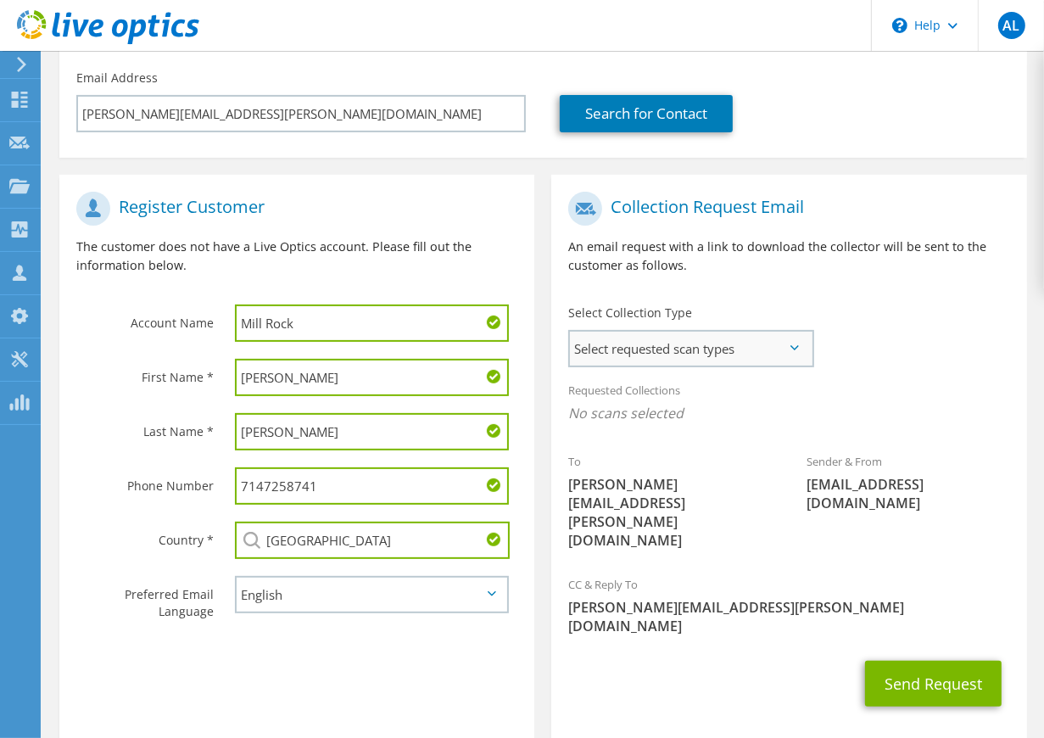
click at [768, 350] on span "Select requested scan types" at bounding box center [690, 349] width 241 height 34
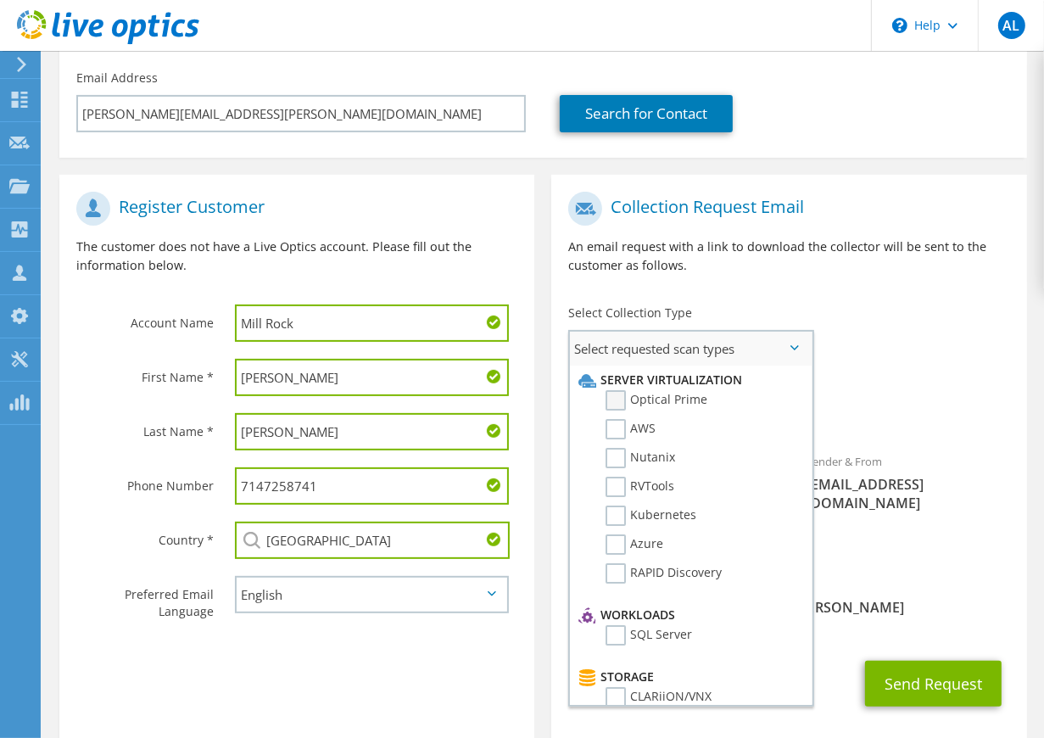
click at [623, 399] on label "Optical Prime" at bounding box center [657, 400] width 102 height 20
click at [0, 0] on input "Optical Prime" at bounding box center [0, 0] width 0 height 0
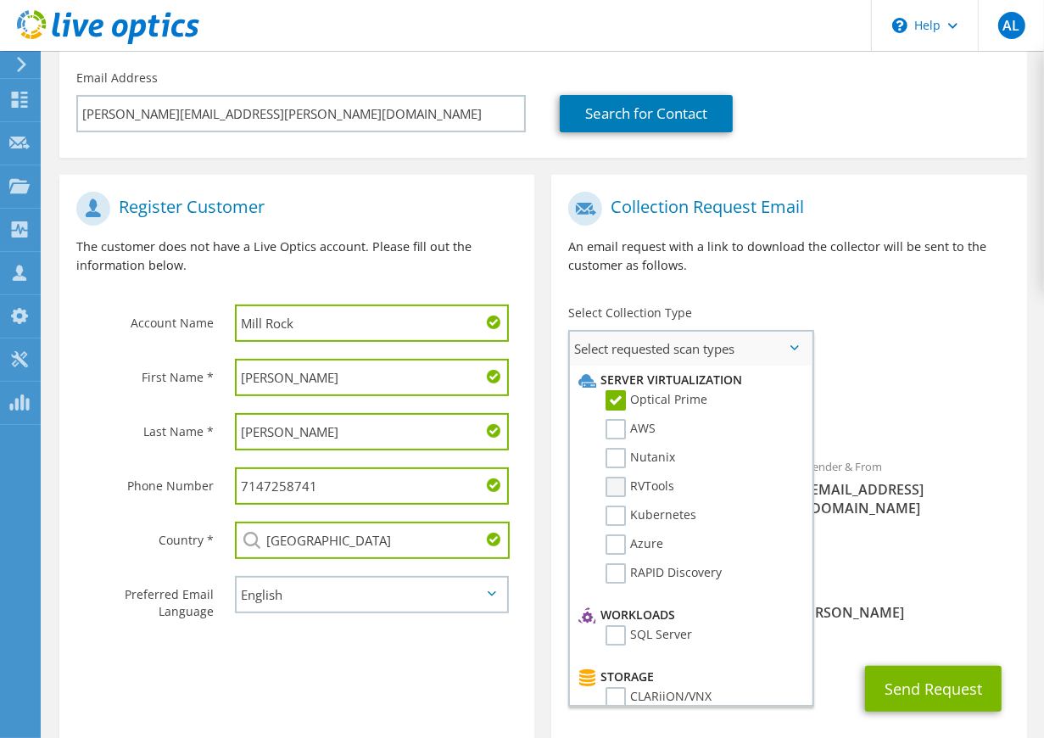
click at [616, 481] on label "RVTools" at bounding box center [640, 487] width 69 height 20
click at [0, 0] on input "RVTools" at bounding box center [0, 0] width 0 height 0
click at [861, 426] on span "Optical Prime RVTools" at bounding box center [788, 418] width 441 height 28
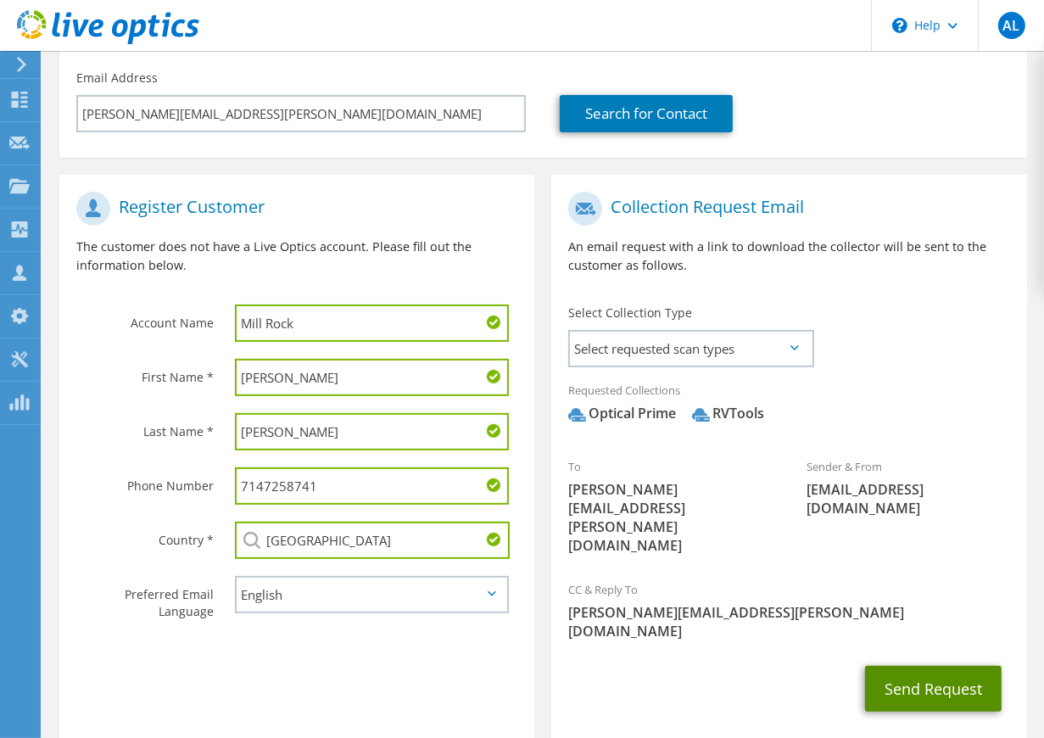
drag, startPoint x: 909, startPoint y: 631, endPoint x: 848, endPoint y: 628, distance: 61.1
click at [848, 657] on div "Send Request" at bounding box center [788, 688] width 475 height 63
click at [932, 666] on button "Send Request" at bounding box center [933, 689] width 137 height 46
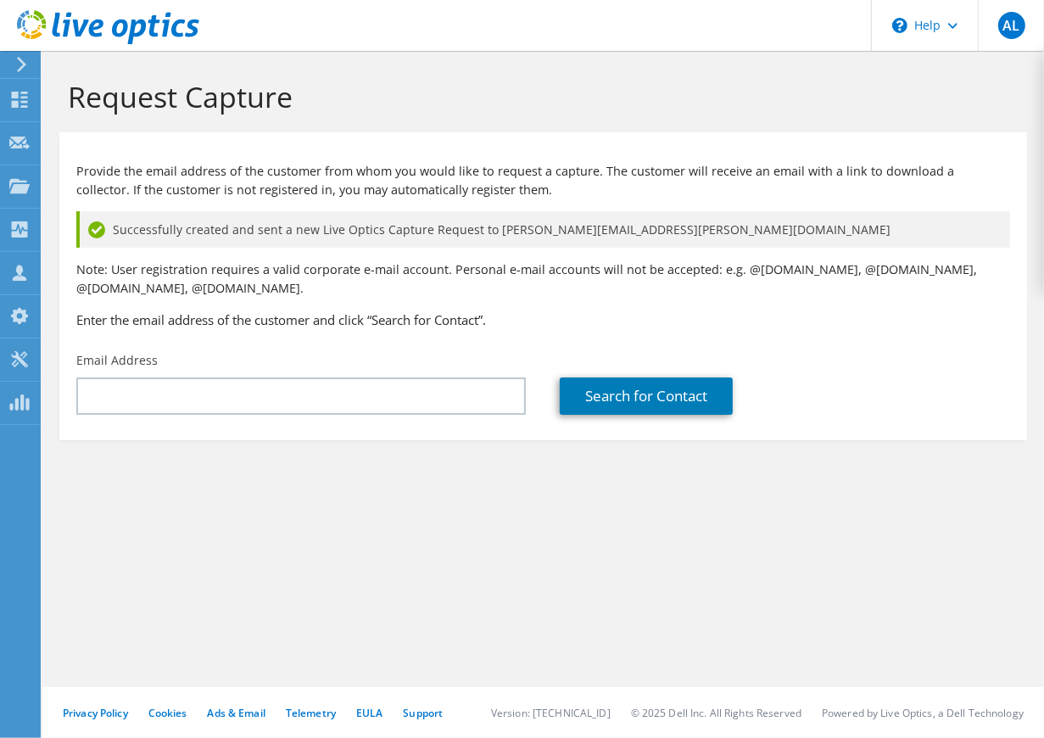
click at [405, 545] on div "Request Capture Provide the email address of the customer from whom you would l…" at bounding box center [543, 394] width 1002 height 687
